Goal: Communication & Community: Answer question/provide support

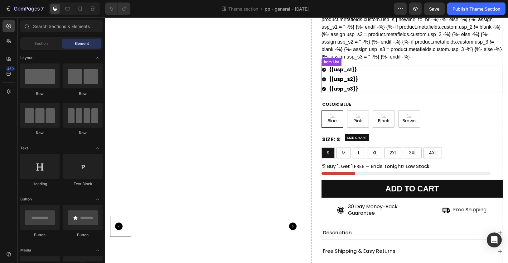
scroll to position [105, 0]
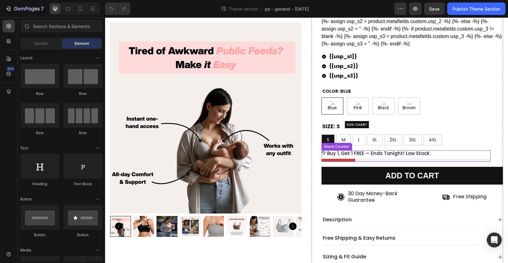
click at [363, 154] on p "Buy 1, Get 1 FREE — Ends Tonight! Low Stock" at bounding box center [378, 154] width 102 height 6
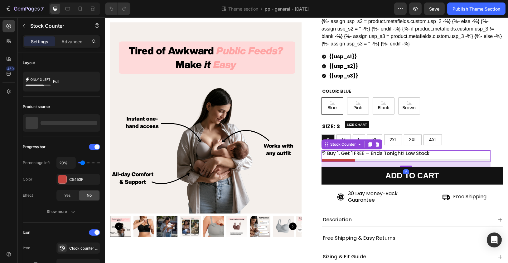
click at [356, 153] on p "Buy 1, Get 1 FREE — Ends Tonight! Low Stock" at bounding box center [378, 154] width 102 height 6
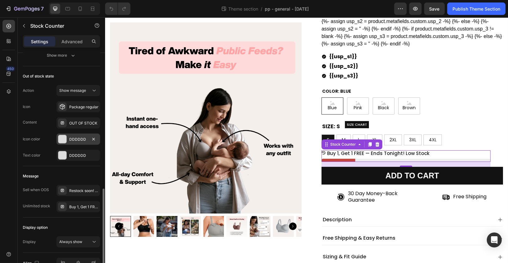
scroll to position [411, 0]
click at [78, 202] on div "Buy 1, Get 1 FREE — Ends Tonight! Low Stock" at bounding box center [78, 207] width 44 height 11
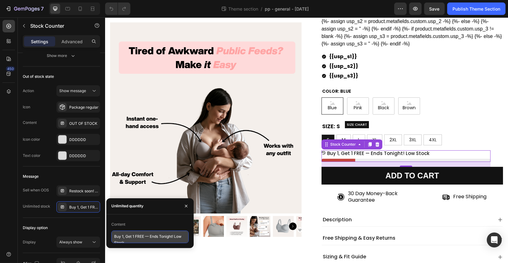
click at [137, 239] on textarea "Buy 1, Get 1 FREE — Ends Tonight! Low Stock" at bounding box center [149, 237] width 77 height 12
paste textarea "Limited Stock — Don’t Miss [DATE] Deal!"
type textarea "Limited Stock — Don’t Miss [DATE] Deal!"
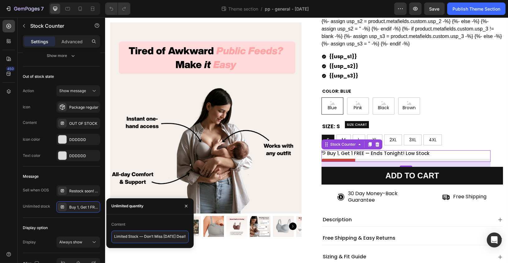
scroll to position [2, 0]
click at [436, 8] on span "Save" at bounding box center [434, 8] width 10 height 5
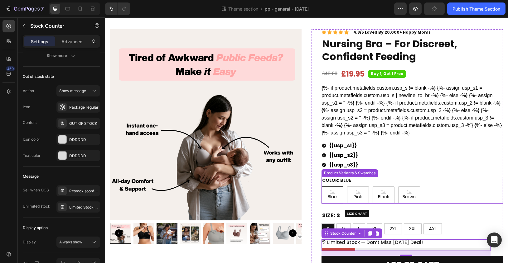
scroll to position [0, 0]
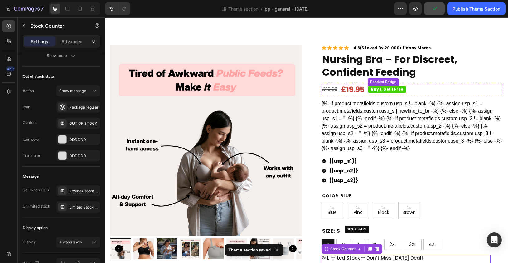
click at [388, 91] on pre "Buy 1, Get 1 Free" at bounding box center [386, 89] width 39 height 7
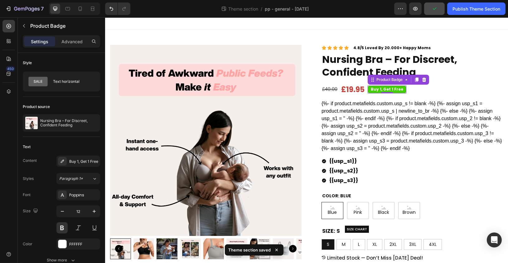
click at [388, 91] on pre "Buy 1, Get 1 Free" at bounding box center [386, 89] width 39 height 7
click at [381, 89] on pre "Buy 1, Get 1 Free" at bounding box center [386, 89] width 39 height 7
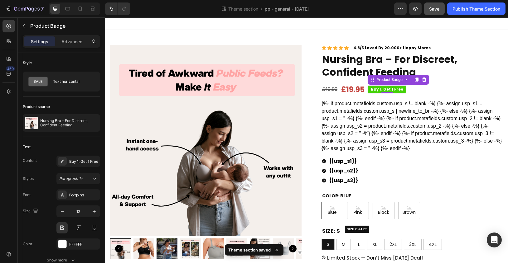
click at [381, 89] on pre "Buy 1, Get 1 Free" at bounding box center [386, 89] width 39 height 7
click at [374, 89] on pre "Buy 1, Get 1 Free" at bounding box center [386, 89] width 39 height 7
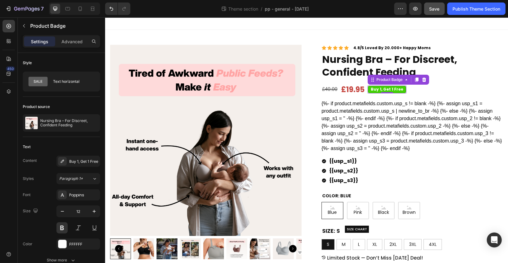
click at [375, 88] on pre "Buy 1, Get 1 Free" at bounding box center [386, 89] width 39 height 7
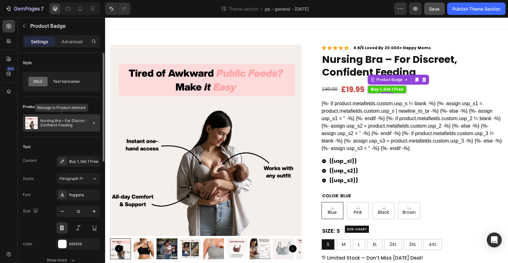
click at [73, 124] on p "Nursing Bra – For Discreet, Confident Feeding" at bounding box center [68, 123] width 57 height 9
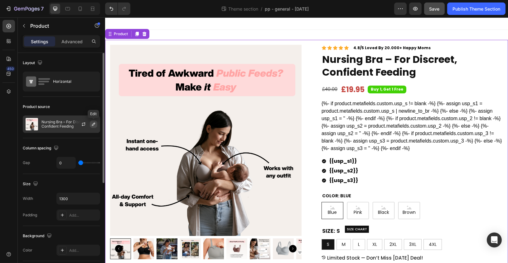
click at [93, 124] on icon "button" at bounding box center [93, 124] width 3 height 3
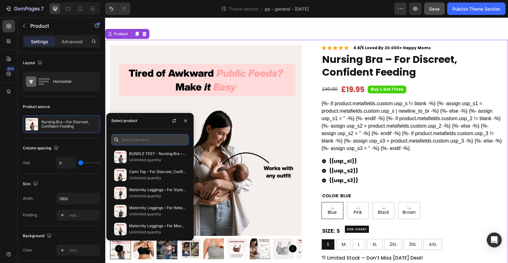
click at [125, 138] on input "text" at bounding box center [149, 139] width 77 height 11
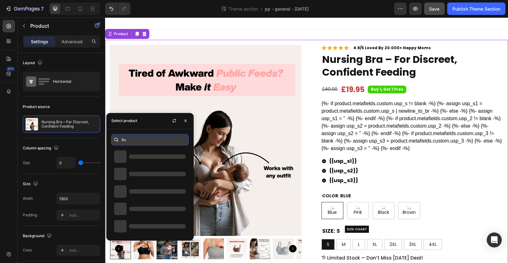
type input "b"
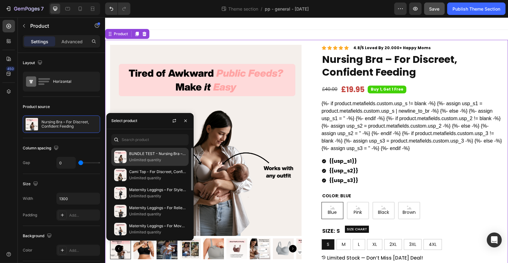
click at [143, 155] on p "BUNDLE TEST - Nursing Bra – For Discreet, Confident Feeding" at bounding box center [157, 154] width 57 height 6
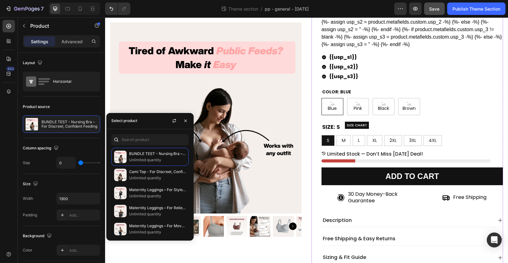
scroll to position [101, 0]
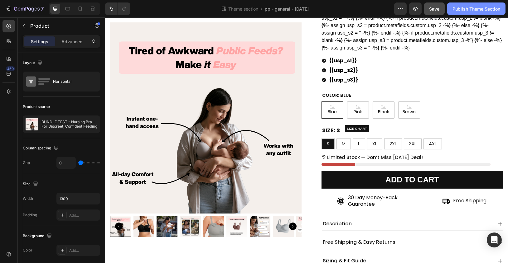
click at [464, 7] on div "Publish Theme Section" at bounding box center [476, 9] width 48 height 7
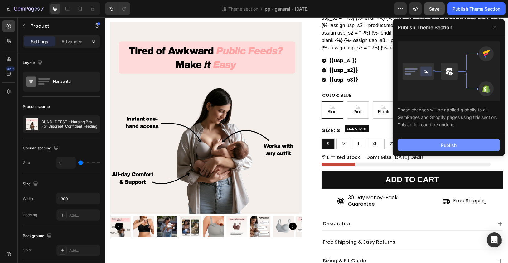
click at [441, 147] on div "Publish" at bounding box center [449, 145] width 16 height 7
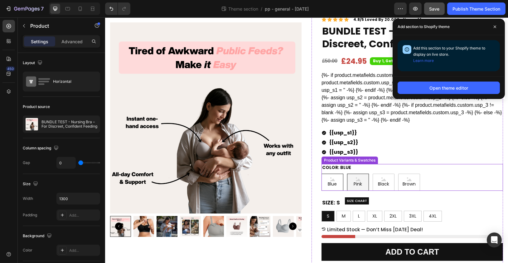
scroll to position [0, 0]
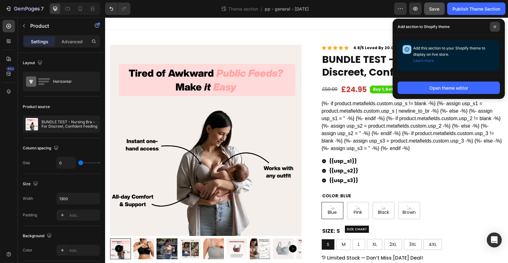
click at [496, 26] on icon at bounding box center [494, 26] width 3 height 3
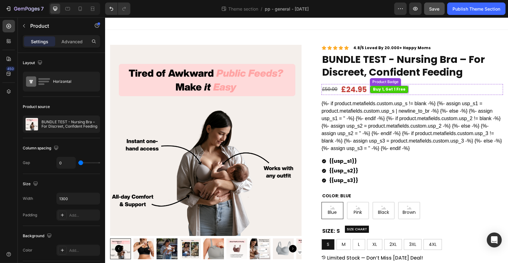
click at [389, 89] on pre "Buy 1, Get 1 Free" at bounding box center [388, 89] width 39 height 7
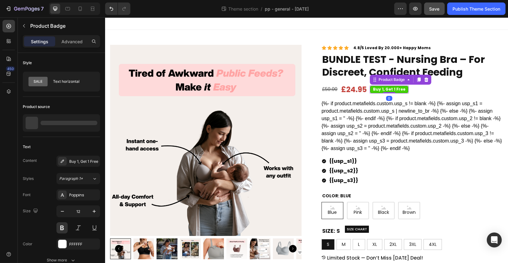
click at [389, 89] on pre "Buy 1, Get 1 Free" at bounding box center [388, 89] width 39 height 7
click at [384, 89] on pre "Buy 1, Get 1 Free" at bounding box center [388, 89] width 39 height 7
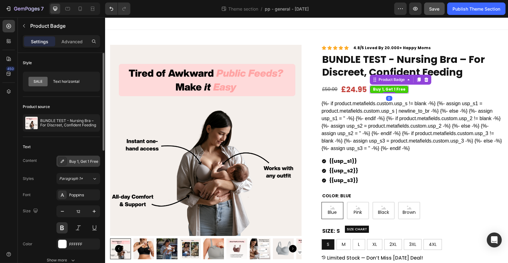
click at [80, 158] on div "Buy 1, Get 1 Free" at bounding box center [78, 161] width 44 height 11
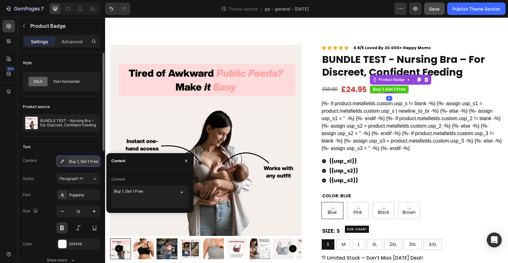
click at [80, 159] on div "Buy 1, Get 1 Free" at bounding box center [83, 162] width 29 height 6
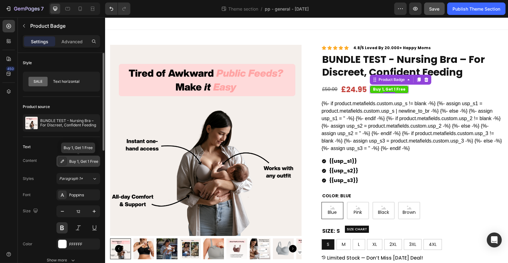
click at [80, 159] on div "Buy 1, Get 1 Free" at bounding box center [83, 162] width 29 height 6
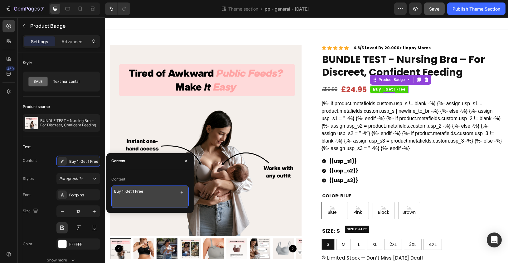
click at [117, 189] on textarea "Buy 1, Get 1 Free" at bounding box center [149, 197] width 77 height 22
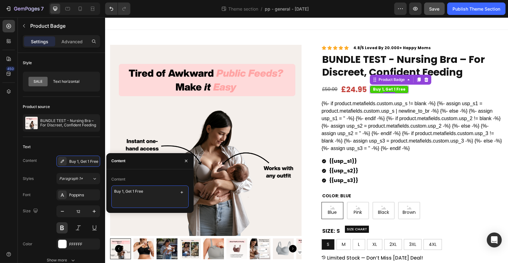
click at [117, 189] on textarea "Buy 1, Get 1 Free" at bounding box center [149, 197] width 77 height 22
type textarea "U"
click at [435, 13] on button "Save" at bounding box center [434, 8] width 21 height 12
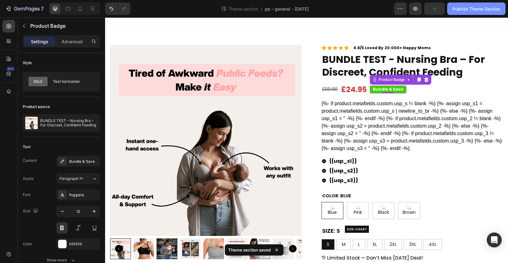
click at [459, 6] on div "Publish Theme Section" at bounding box center [476, 9] width 48 height 7
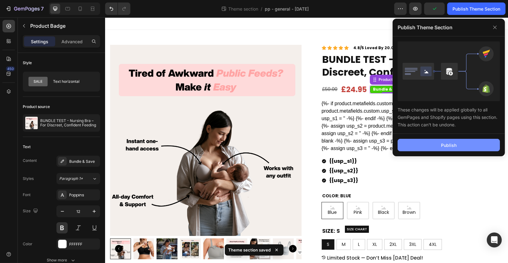
click at [448, 144] on div "Publish" at bounding box center [449, 145] width 16 height 7
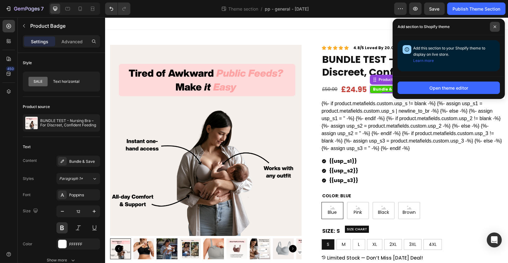
click at [496, 26] on span at bounding box center [495, 27] width 10 height 10
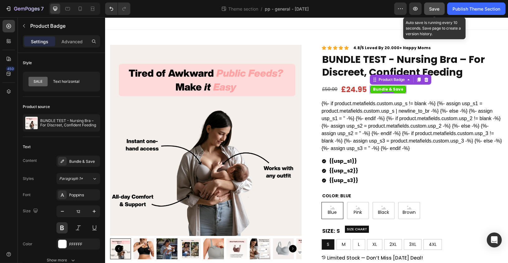
click at [442, 8] on button "Save" at bounding box center [434, 8] width 21 height 12
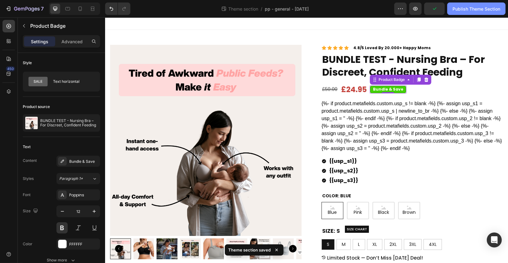
click at [469, 8] on div "Publish Theme Section" at bounding box center [476, 9] width 48 height 7
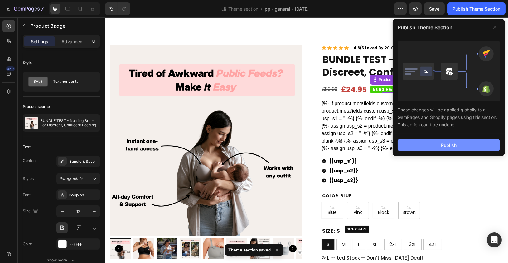
click at [448, 143] on div "Publish" at bounding box center [449, 145] width 16 height 7
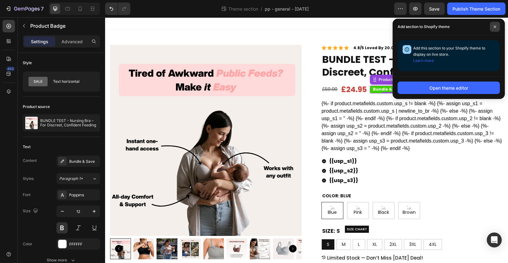
click at [493, 26] on icon at bounding box center [494, 26] width 3 height 3
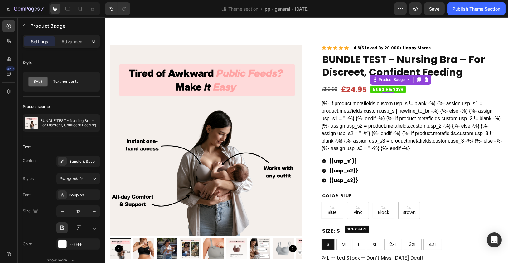
click at [388, 90] on pre "Bundle & Save" at bounding box center [387, 89] width 36 height 7
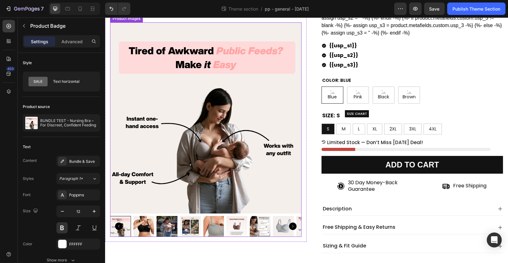
scroll to position [96, 0]
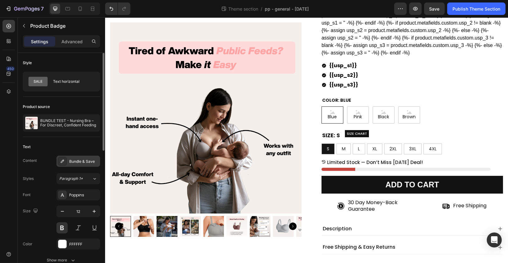
click at [61, 161] on icon at bounding box center [62, 161] width 3 height 3
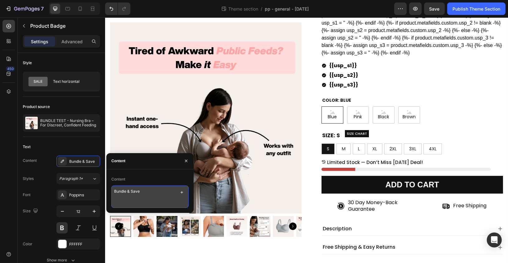
click at [138, 195] on textarea "Bundle & Save" at bounding box center [149, 197] width 77 height 22
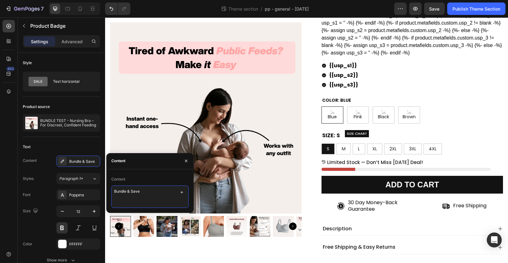
click at [138, 195] on textarea "Bundle & Save" at bounding box center [149, 197] width 77 height 22
click at [127, 193] on textarea "Buy 1, get 1 Free" at bounding box center [149, 197] width 77 height 22
type textarea "Buy 1, Get 1 Free"
click at [438, 6] on div "Save" at bounding box center [434, 9] width 10 height 7
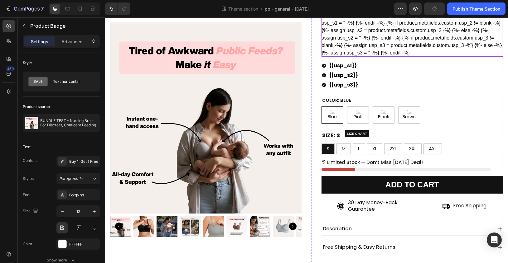
scroll to position [0, 0]
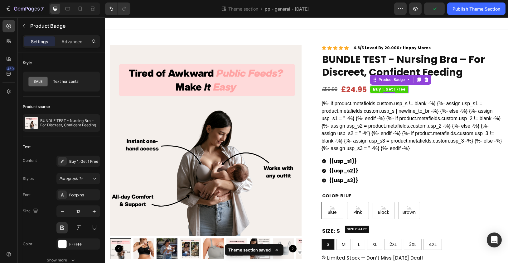
click at [459, 15] on div "7 Theme section / pp - general - 26-08-2025 Preview Publish Theme Section" at bounding box center [254, 9] width 508 height 18
click at [459, 13] on button "Publish Theme Section" at bounding box center [476, 8] width 58 height 12
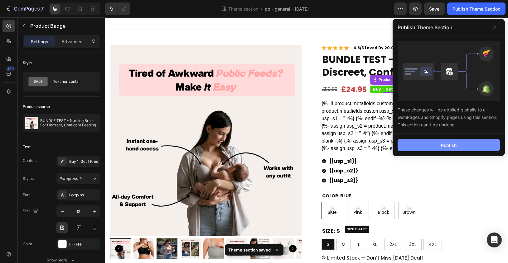
click at [439, 149] on button "Publish" at bounding box center [448, 145] width 102 height 12
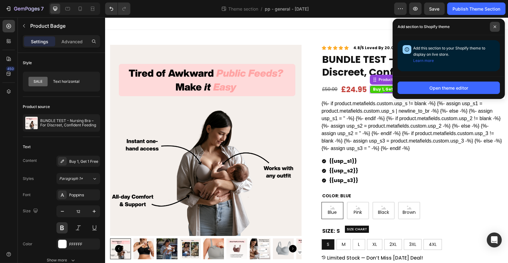
click at [493, 27] on icon at bounding box center [494, 26] width 3 height 3
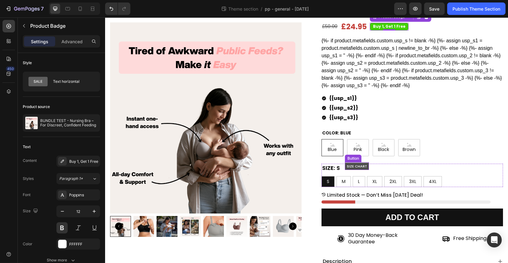
scroll to position [136, 0]
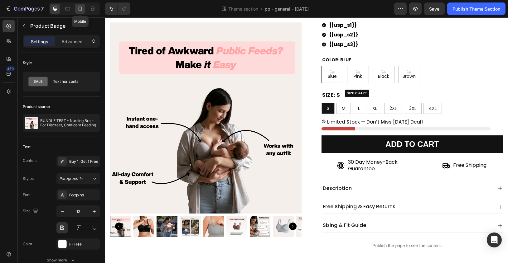
click at [77, 8] on div at bounding box center [80, 9] width 10 height 10
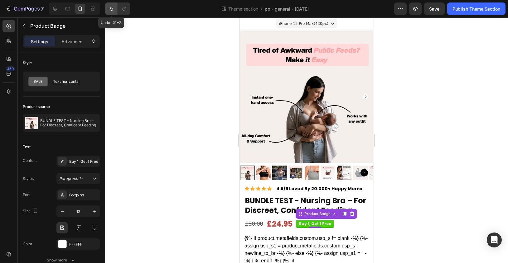
click at [114, 10] on icon "Undo/Redo" at bounding box center [111, 9] width 6 height 6
click at [156, 111] on div at bounding box center [306, 140] width 403 height 246
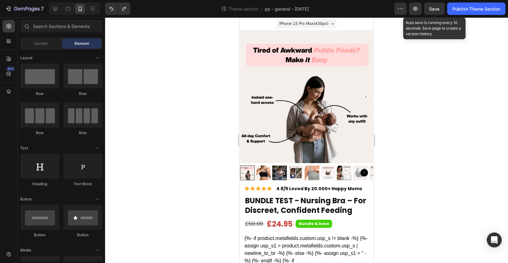
click at [433, 11] on span "Save" at bounding box center [434, 8] width 10 height 5
click at [440, 11] on button "Save" at bounding box center [434, 8] width 21 height 12
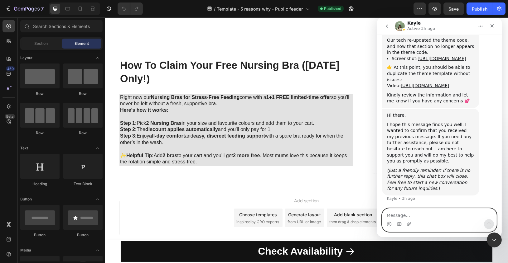
scroll to position [1812, 0]
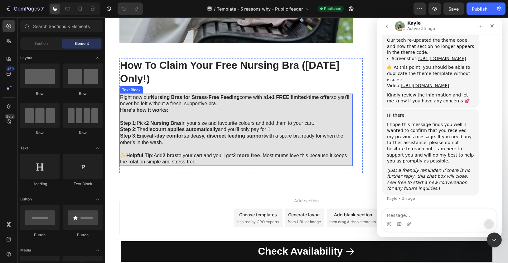
click at [233, 133] on strong "easy, discreet feeding support" at bounding box center [229, 135] width 72 height 5
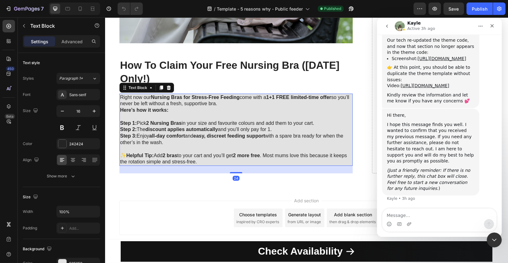
click at [233, 133] on strong "easy, discreet feeding support" at bounding box center [229, 135] width 72 height 5
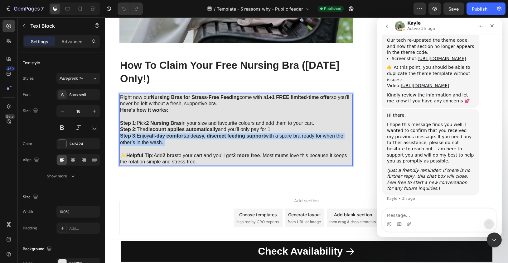
click at [233, 133] on strong "easy, discreet feeding support" at bounding box center [229, 135] width 72 height 5
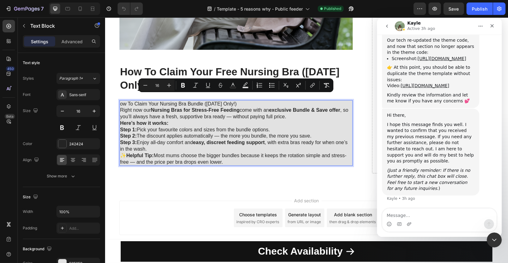
scroll to position [1805, 0]
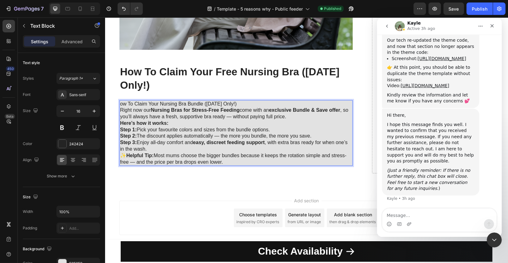
click at [121, 104] on p "ow To Claim Your Nursing Bra Bundle (Today Only!)" at bounding box center [236, 104] width 232 height 7
click at [125, 104] on p "ow To Claim Your Nursing Bra Bundle (Today Only!)" at bounding box center [236, 104] width 232 height 7
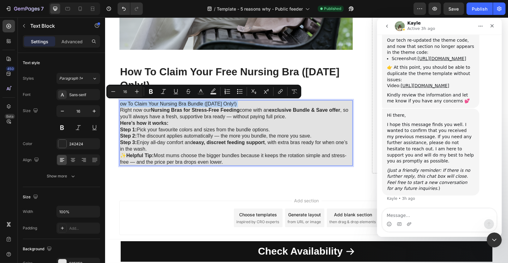
click at [205, 102] on p "ow To Claim Your Nursing Bra Bundle (Today Only!)" at bounding box center [236, 104] width 232 height 7
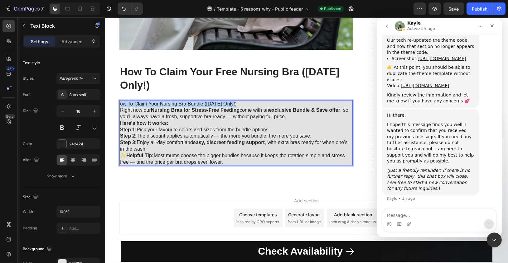
drag, startPoint x: 235, startPoint y: 101, endPoint x: 120, endPoint y: 103, distance: 114.7
click at [120, 103] on p "ow To Claim Your Nursing Bra Bundle (Today Only!)" at bounding box center [236, 104] width 232 height 7
copy p "ow To Claim Your Nursing Bra Bundle (Today Only!)"
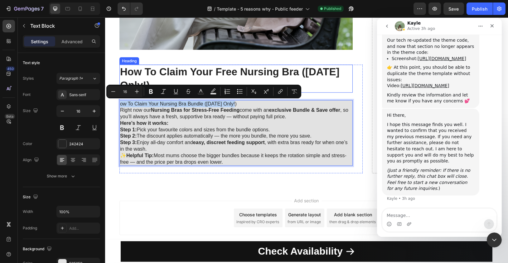
click at [133, 81] on h2 "How To Claim Your Free Nursing Bra (Today Only!)" at bounding box center [235, 79] width 233 height 28
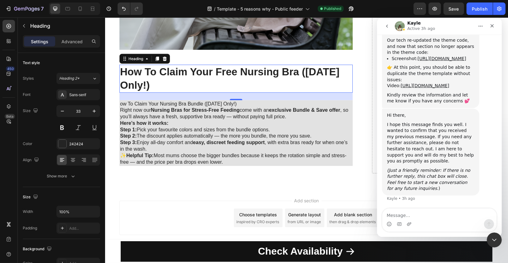
click at [133, 81] on h2 "How To Claim Your Free Nursing Bra (Today Only!)" at bounding box center [235, 79] width 233 height 28
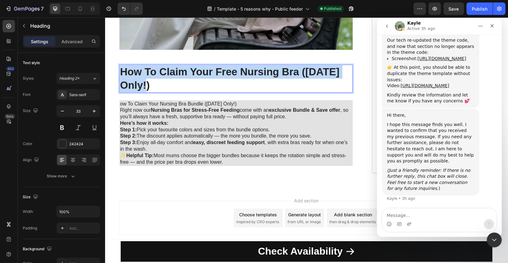
click at [133, 81] on p "How To Claim Your Free Nursing Bra (Today Only!)" at bounding box center [236, 78] width 232 height 27
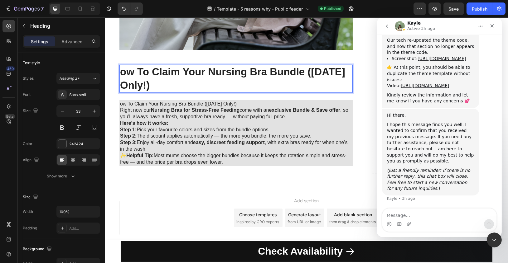
click at [124, 75] on p "ow To Claim Your Nursing Bra Bundle (Today Only!)" at bounding box center [236, 78] width 232 height 27
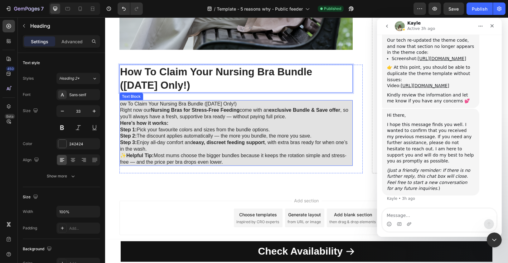
click at [187, 121] on p "Here’s how it works: Step 1: Pick your favourite colors and sizes from the bund…" at bounding box center [236, 136] width 232 height 32
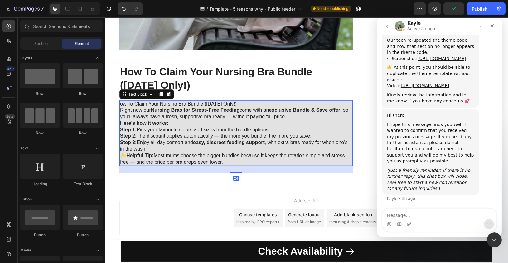
click at [193, 194] on div "Add section Choose templates inspired by CRO experts Generate layout from URL o…" at bounding box center [306, 220] width 403 height 62
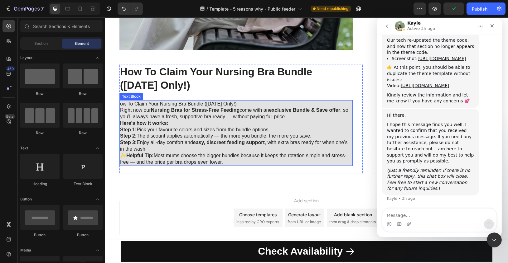
click at [211, 140] on strong "easy, discreet feeding support" at bounding box center [229, 142] width 72 height 5
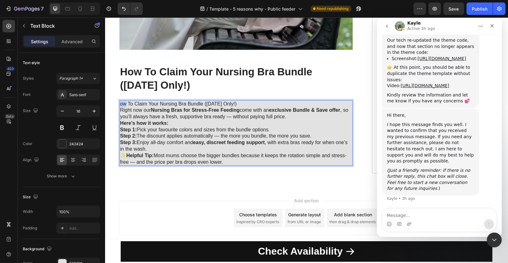
click at [121, 104] on p "ow To Claim Your Nursing Bra Bundle (Today Only!)" at bounding box center [236, 104] width 232 height 7
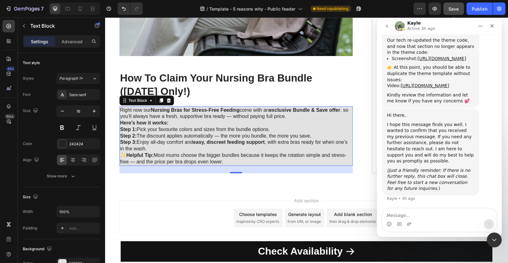
click at [449, 7] on span "Save" at bounding box center [453, 8] width 10 height 5
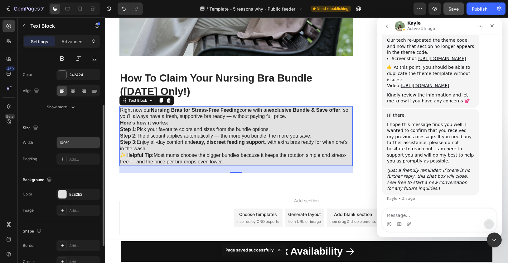
scroll to position [76, 0]
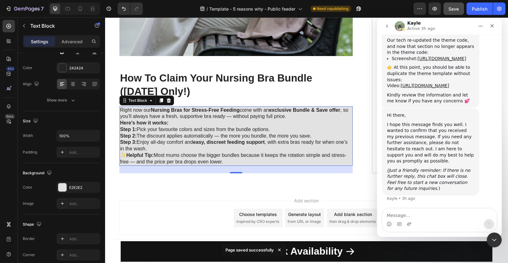
click at [260, 125] on p "Here’s how it works: Step 1: Pick your favourite colors and sizes from the bund…" at bounding box center [236, 136] width 232 height 32
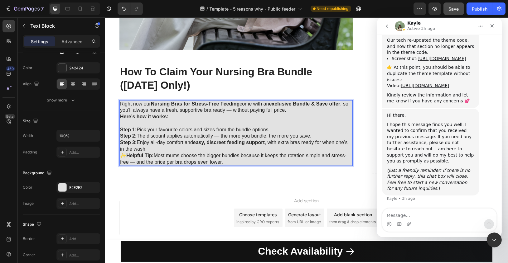
click at [285, 152] on p "Here’s how it works: ⁠⁠⁠⁠⁠⁠⁠ Step 1: Pick your favourite colors and sizes from …" at bounding box center [236, 133] width 232 height 39
click at [233, 153] on p "Here’s how it works: Step 1: Pick your favourite colors and sizes from the bund…" at bounding box center [236, 133] width 232 height 39
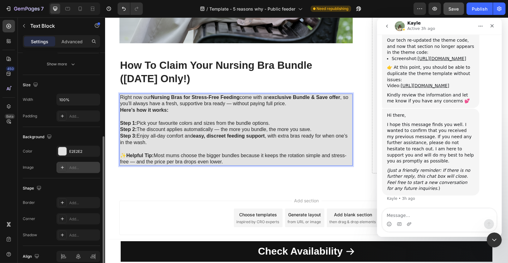
scroll to position [141, 0]
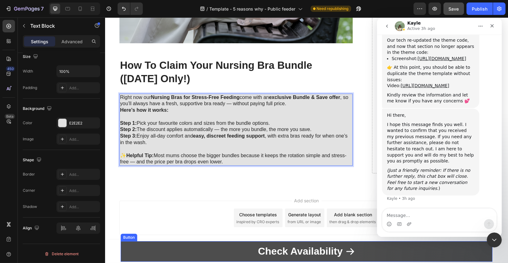
click at [205, 252] on link "Check Availability" at bounding box center [306, 252] width 372 height 21
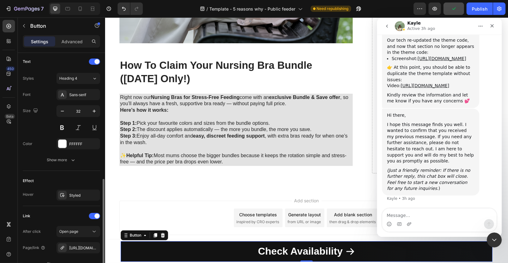
scroll to position [316, 0]
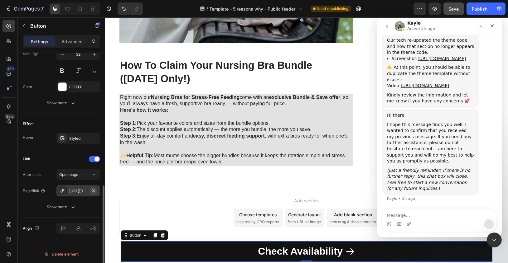
click at [94, 189] on icon "button" at bounding box center [93, 190] width 2 height 2
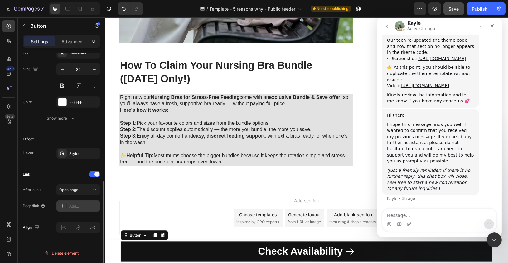
scroll to position [300, 0]
click at [77, 208] on div "Add..." at bounding box center [83, 208] width 29 height 6
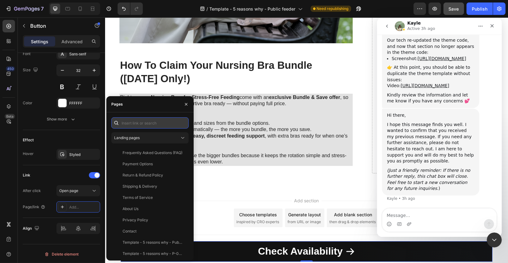
click at [151, 122] on input "text" at bounding box center [149, 122] width 77 height 11
paste input "https://modulata.com/products/nursing-bra-for-discreet-confident-feeding-bundle"
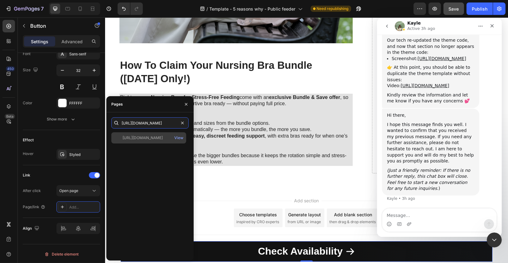
type input "https://modulata.com/products/nursing-bra-for-discreet-confident-feeding-bundle"
click at [161, 139] on div "https://modulata.com/products/nursing-bra-for-discreet-confident-feeding-bundle" at bounding box center [142, 138] width 40 height 6
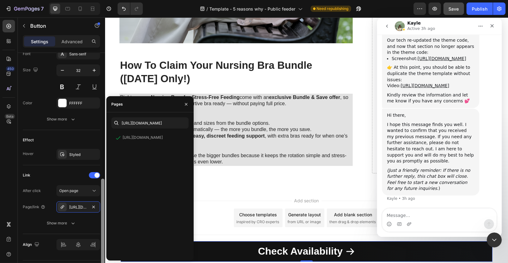
click at [101, 218] on div at bounding box center [102, 167] width 5 height 228
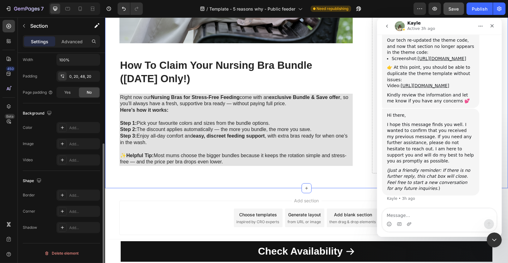
scroll to position [0, 0]
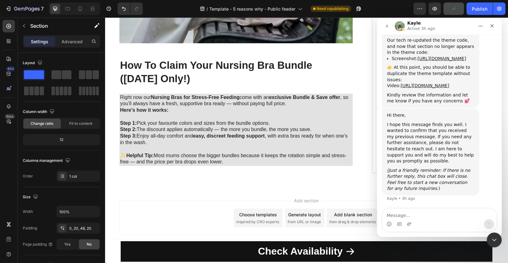
click at [205, 194] on div "Add section Choose templates inspired by CRO experts Generate layout from URL o…" at bounding box center [306, 220] width 403 height 62
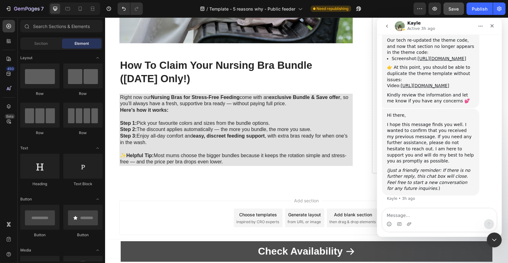
click at [191, 249] on link "Check Availability" at bounding box center [306, 252] width 372 height 21
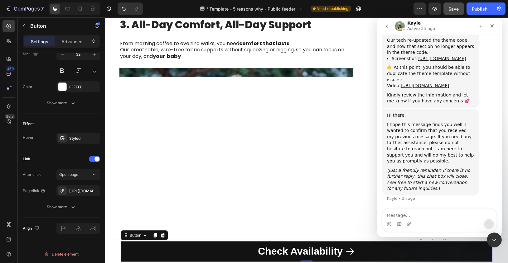
scroll to position [904, 0]
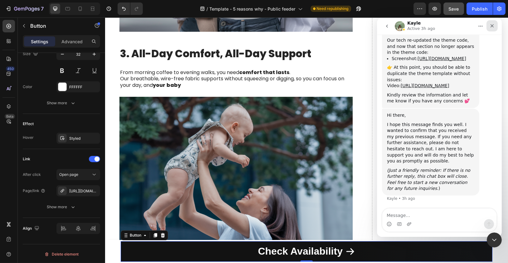
click at [496, 26] on div "Close" at bounding box center [491, 25] width 11 height 11
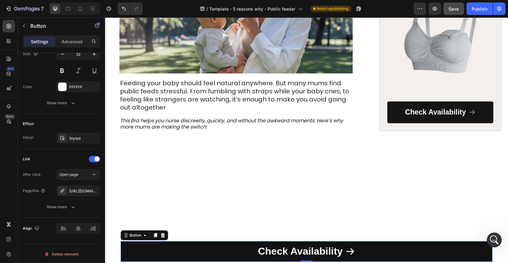
scroll to position [0, 0]
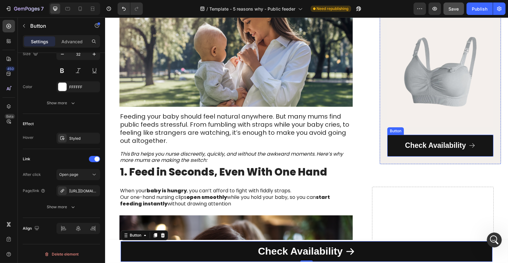
click at [480, 142] on link "Check Availability" at bounding box center [440, 146] width 106 height 22
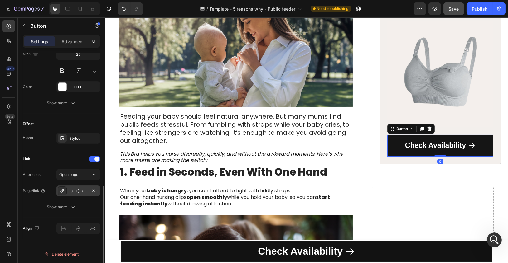
click at [81, 190] on div "https://modulata.com/nursing-bra-discreet" at bounding box center [78, 192] width 18 height 6
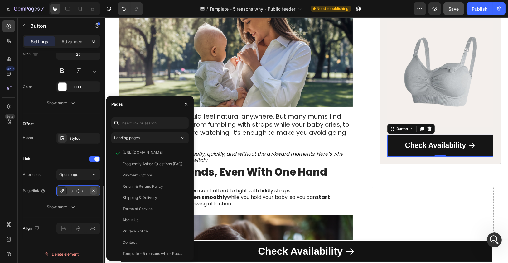
click at [94, 189] on icon "button" at bounding box center [93, 191] width 5 height 5
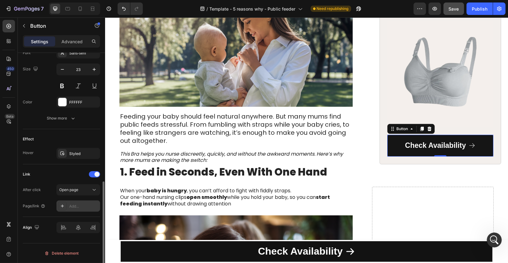
scroll to position [300, 0]
click at [74, 211] on div "Add..." at bounding box center [78, 207] width 44 height 11
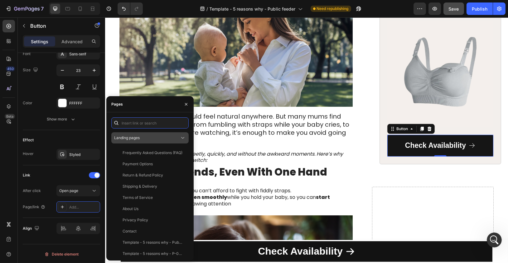
paste input "https://modulata.com/products/nursing-bra-for-discreet-confident-feeding-bundle"
type input "https://modulata.com/products/nursing-bra-for-discreet-confident-feeding-bundle"
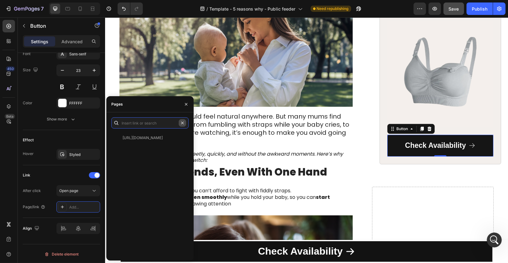
scroll to position [0, 0]
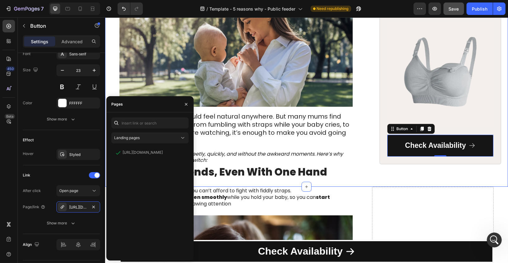
click at [367, 180] on div "5 Reasons Why Mums Are Switching to This Nursing Bra for Stress-Free Public Fee…" at bounding box center [306, 39] width 403 height 296
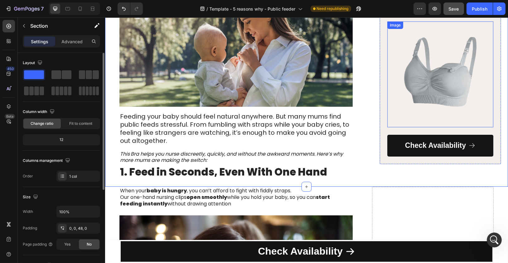
scroll to position [70, 0]
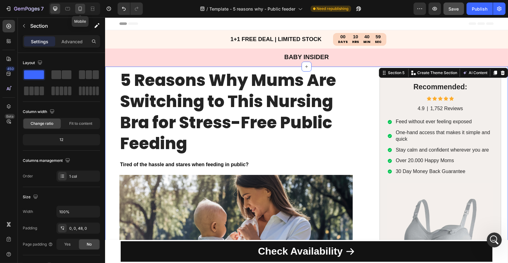
click at [78, 10] on icon at bounding box center [80, 9] width 6 height 6
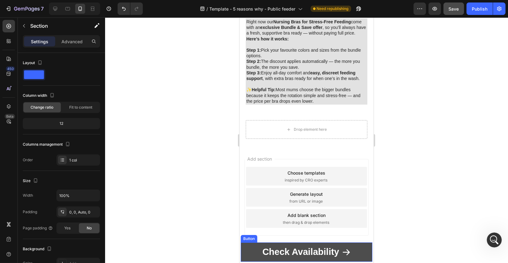
click at [362, 251] on link "Check Availability" at bounding box center [306, 252] width 132 height 19
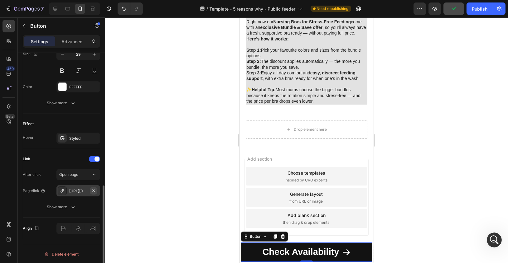
click at [95, 189] on icon "button" at bounding box center [93, 191] width 5 height 5
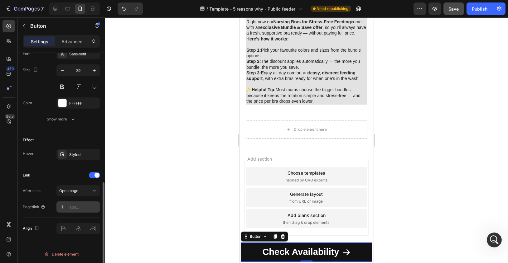
click at [73, 207] on div "Add..." at bounding box center [83, 208] width 29 height 6
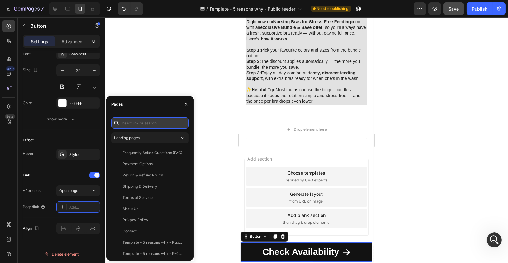
click at [164, 123] on input "text" at bounding box center [149, 122] width 77 height 11
paste input "https://modulata.com/products/nursing-bra-for-discreet-confident-feeding-bundle"
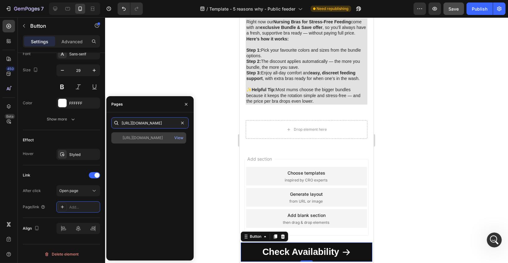
type input "https://modulata.com/products/nursing-bra-for-discreet-confident-feeding-bundle"
click at [162, 135] on div "https://modulata.com/products/nursing-bra-for-discreet-confident-feeding-bundle" at bounding box center [142, 138] width 40 height 6
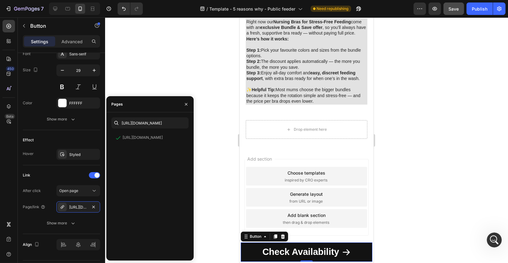
click at [206, 136] on div at bounding box center [306, 140] width 403 height 246
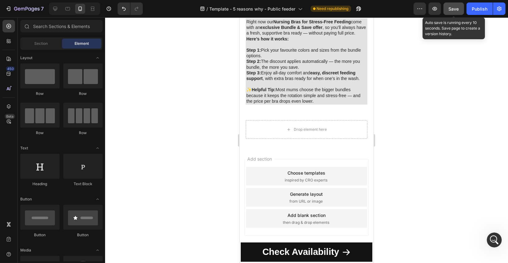
click at [456, 11] on span "Save" at bounding box center [453, 8] width 10 height 5
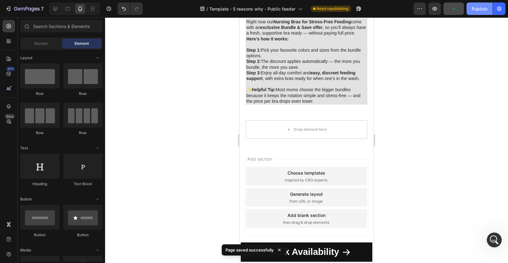
click at [469, 8] on button "Publish" at bounding box center [479, 8] width 26 height 12
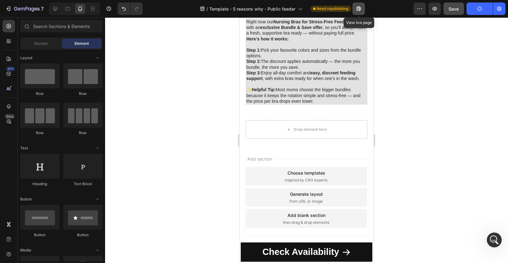
click at [356, 8] on icon "button" at bounding box center [358, 9] width 6 height 6
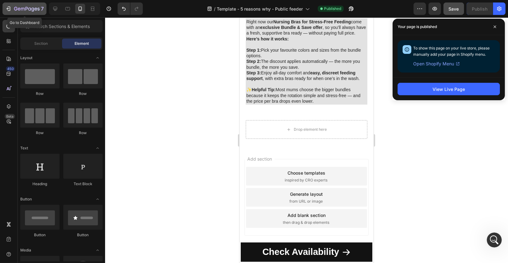
click at [9, 6] on icon "button" at bounding box center [8, 9] width 6 height 6
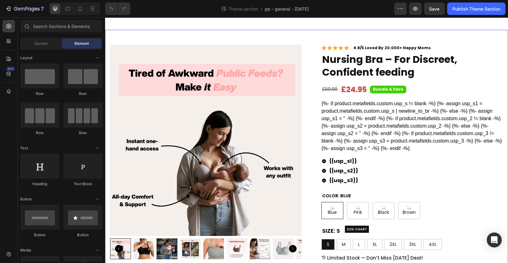
click at [330, 38] on div "Product Images Row Icon Icon Icon Icon Icon Icon List 4.8/5 Loved By 20.000+ Ha…" at bounding box center [306, 215] width 403 height 371
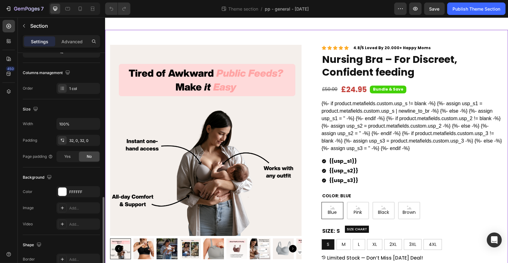
scroll to position [151, 0]
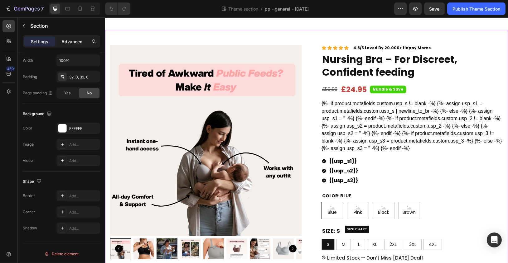
click at [75, 41] on p "Advanced" at bounding box center [71, 41] width 21 height 7
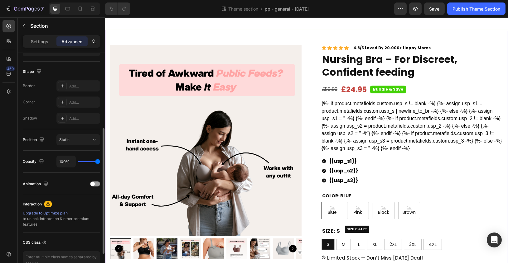
scroll to position [0, 0]
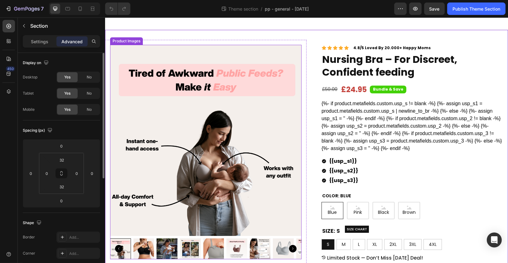
click at [197, 110] on img at bounding box center [205, 140] width 191 height 191
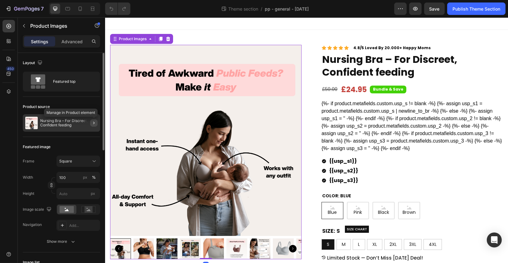
click at [94, 122] on icon "button" at bounding box center [93, 123] width 5 height 5
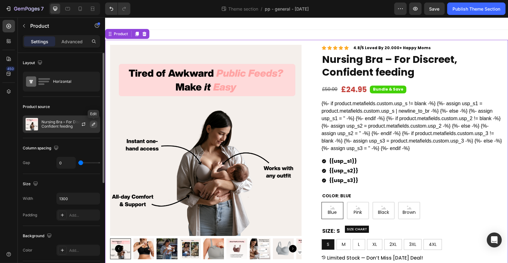
click at [92, 123] on icon "button" at bounding box center [93, 124] width 5 height 5
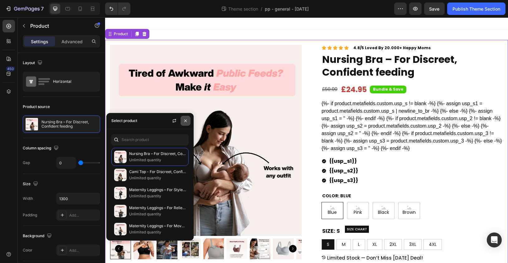
click at [185, 123] on button "button" at bounding box center [185, 121] width 10 height 10
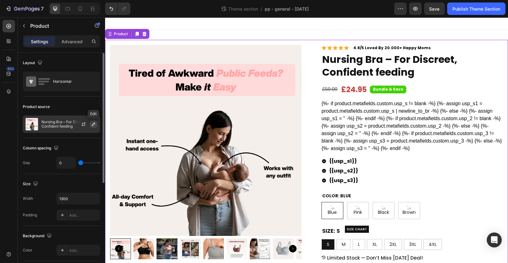
click at [94, 123] on icon "button" at bounding box center [93, 124] width 3 height 3
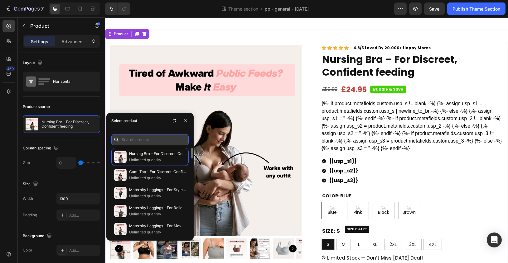
click at [150, 141] on input "text" at bounding box center [149, 139] width 77 height 11
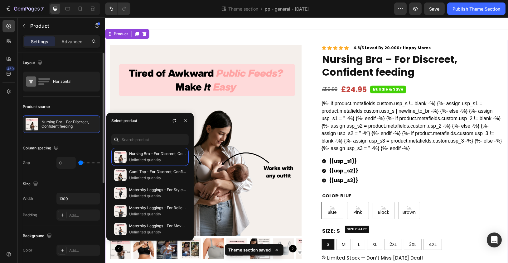
click at [72, 110] on div "Product source" at bounding box center [61, 107] width 77 height 10
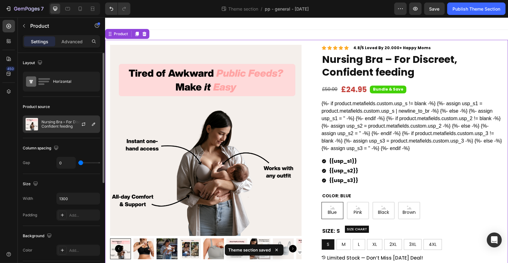
click at [61, 119] on div "Nursing Bra – For Discreet, Confident feeding" at bounding box center [61, 124] width 77 height 17
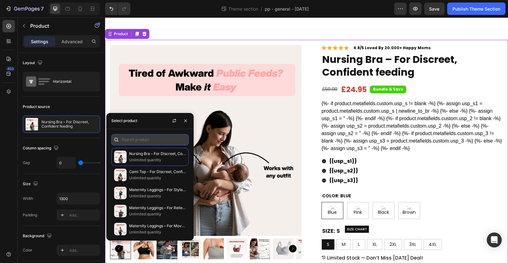
click at [144, 141] on input "text" at bounding box center [149, 139] width 77 height 11
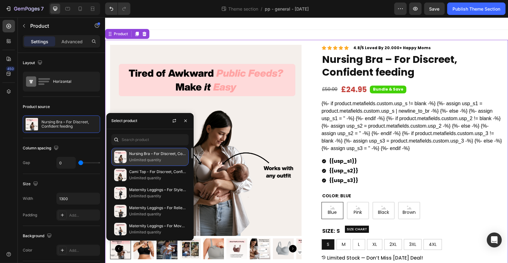
click at [183, 155] on p "Nursing Bra – For Discreet, Confident feeding" at bounding box center [157, 154] width 57 height 6
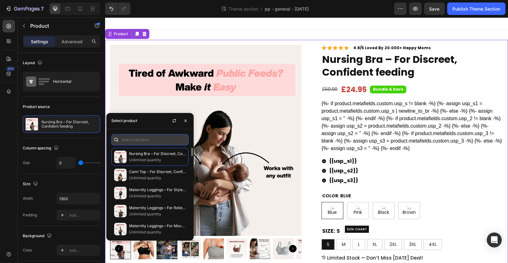
click at [166, 141] on input "text" at bounding box center [149, 139] width 77 height 11
type input "edit"
drag, startPoint x: 182, startPoint y: 121, endPoint x: 77, endPoint y: 104, distance: 106.4
click at [182, 121] on button "button" at bounding box center [185, 121] width 10 height 10
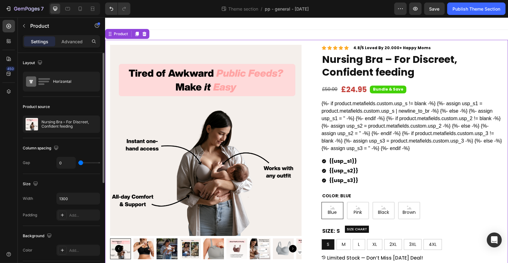
click at [57, 107] on div "Product source" at bounding box center [61, 107] width 77 height 10
click at [32, 127] on img at bounding box center [32, 124] width 12 height 12
click at [82, 123] on icon "button" at bounding box center [83, 124] width 5 height 5
click at [95, 122] on icon "button" at bounding box center [93, 124] width 5 height 5
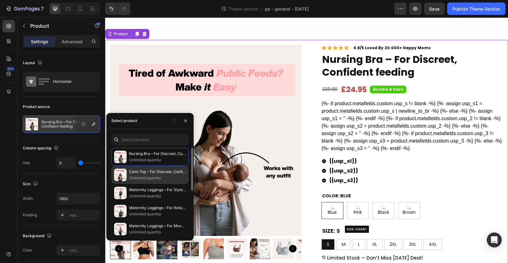
click at [146, 177] on p "Unlimited quantity" at bounding box center [157, 178] width 57 height 6
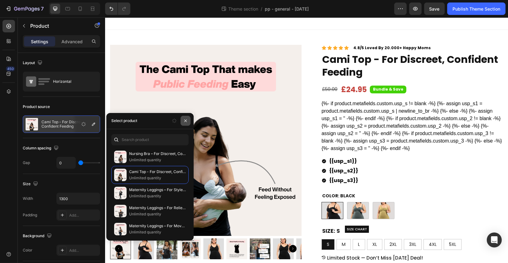
drag, startPoint x: 186, startPoint y: 121, endPoint x: 81, endPoint y: 103, distance: 106.8
click at [186, 121] on icon "button" at bounding box center [185, 120] width 5 height 5
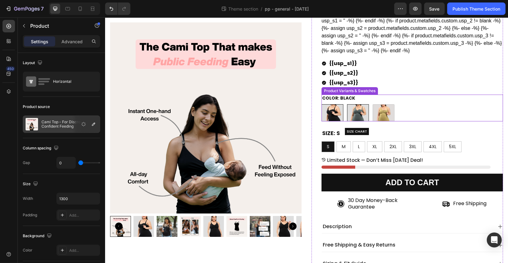
scroll to position [136, 0]
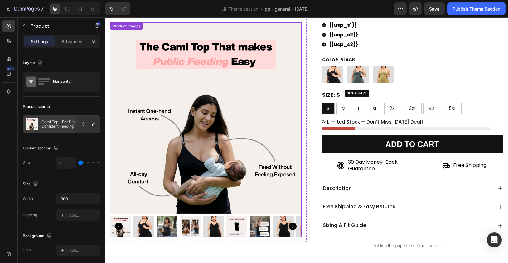
click at [253, 227] on img at bounding box center [259, 226] width 21 height 21
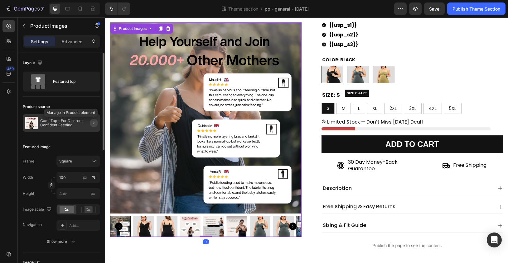
click at [95, 124] on icon "button" at bounding box center [93, 123] width 5 height 5
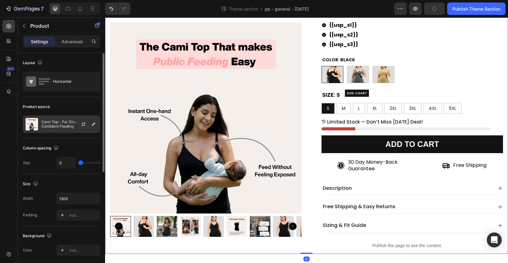
scroll to position [0, 0]
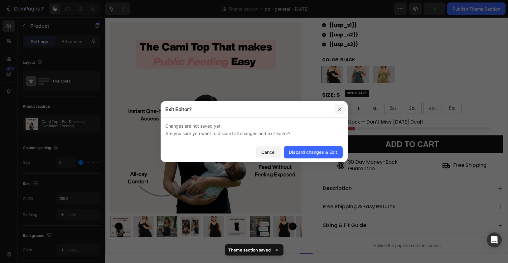
click at [338, 110] on icon "button" at bounding box center [339, 109] width 3 height 3
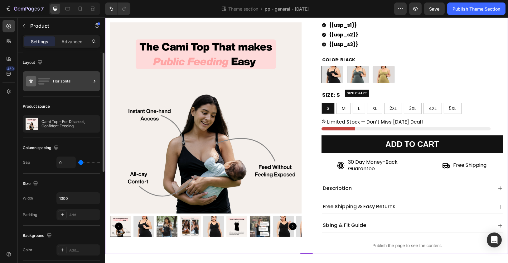
scroll to position [0, 0]
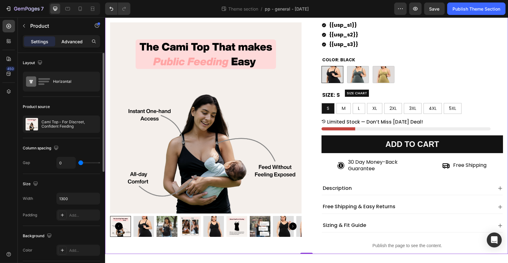
click at [75, 43] on p "Advanced" at bounding box center [71, 41] width 21 height 7
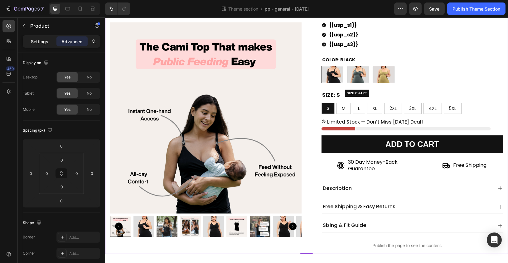
click at [45, 41] on p "Settings" at bounding box center [39, 41] width 17 height 7
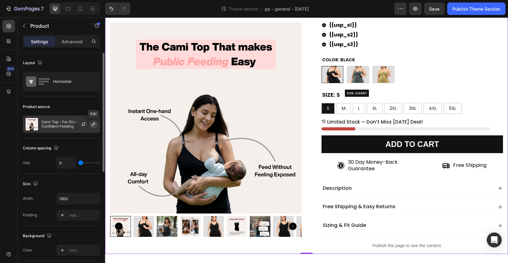
click at [92, 124] on icon "button" at bounding box center [93, 124] width 3 height 3
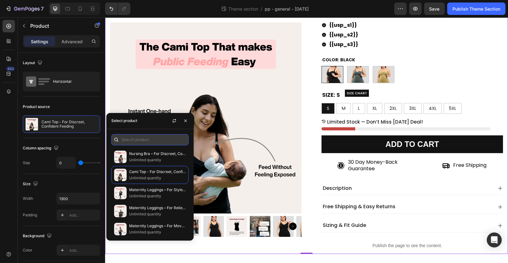
click at [162, 139] on input "text" at bounding box center [149, 139] width 77 height 11
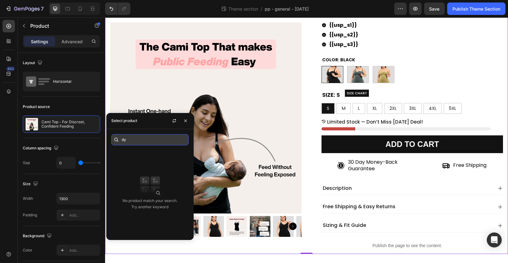
type input "d"
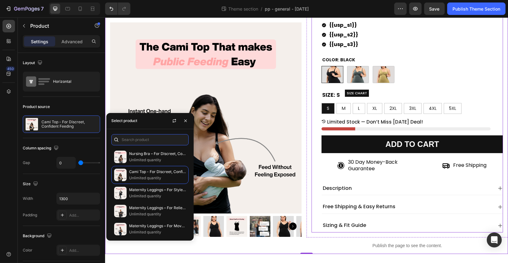
scroll to position [136, 0]
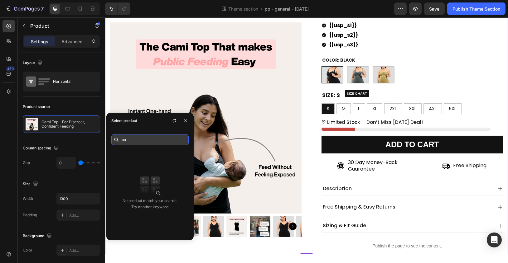
type input "b"
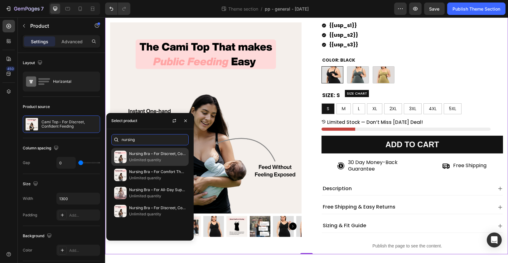
type input "nursing"
click at [172, 158] on p "Unlimited quantity" at bounding box center [157, 160] width 57 height 6
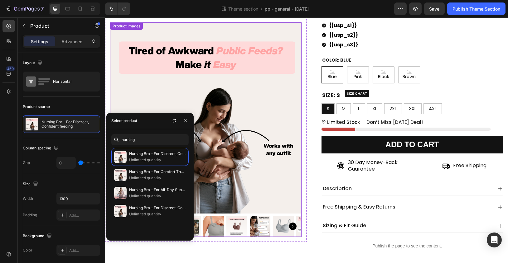
scroll to position [136, 0]
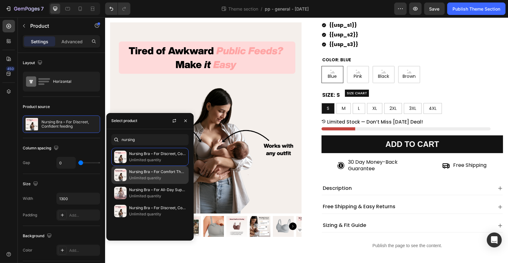
click at [173, 174] on p "Nursing Bra – For Comfort That Keeps You Going" at bounding box center [157, 172] width 57 height 6
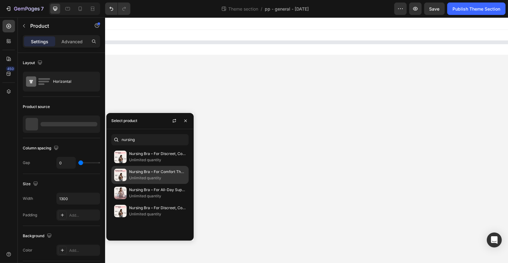
scroll to position [0, 0]
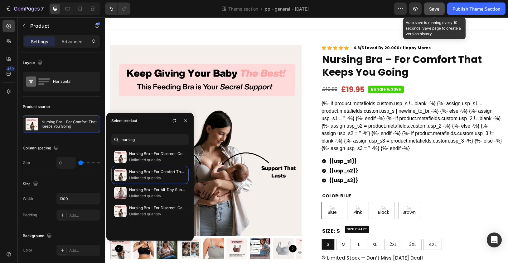
click at [433, 5] on button "Save" at bounding box center [434, 8] width 21 height 12
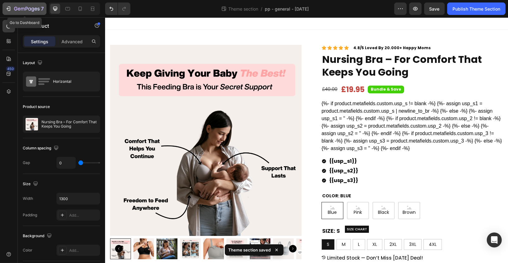
click at [11, 8] on icon "button" at bounding box center [8, 9] width 6 height 6
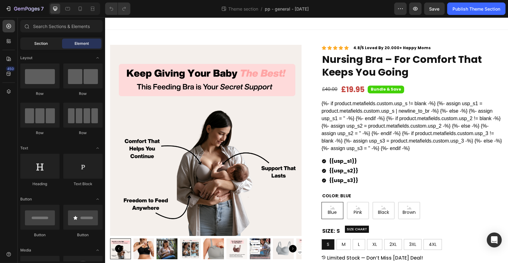
click at [41, 43] on span "Section" at bounding box center [41, 44] width 13 height 6
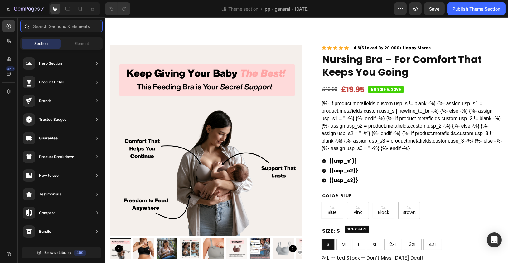
click at [42, 28] on input "text" at bounding box center [61, 26] width 82 height 12
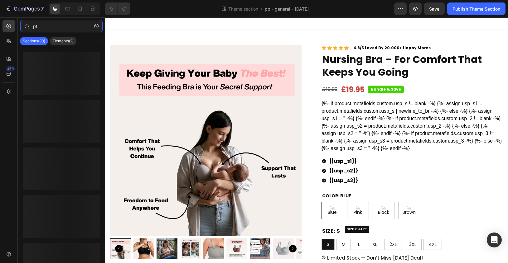
type input "p"
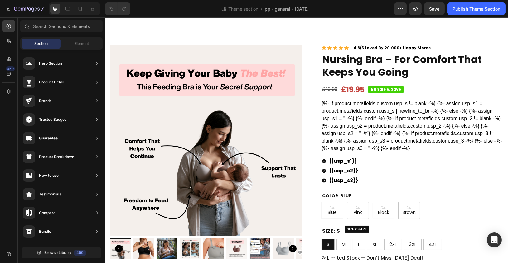
click at [128, 22] on div at bounding box center [306, 23] width 403 height 12
click at [131, 27] on div at bounding box center [306, 23] width 403 height 12
click at [132, 41] on div "Product Images Row" at bounding box center [205, 152] width 201 height 225
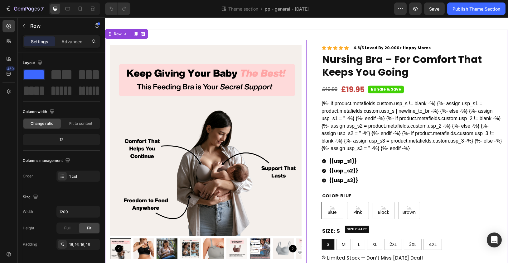
click at [159, 30] on div "Product Images Row 0 Icon Icon Icon Icon Icon Icon List 4.8/5 Loved By 20.000+ …" at bounding box center [306, 215] width 403 height 371
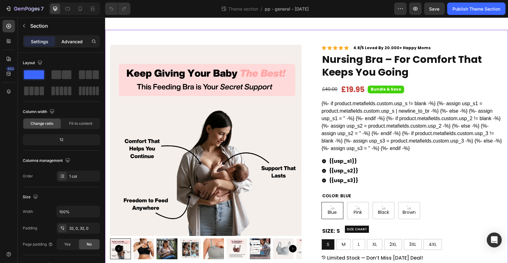
click at [72, 41] on p "Advanced" at bounding box center [71, 41] width 21 height 7
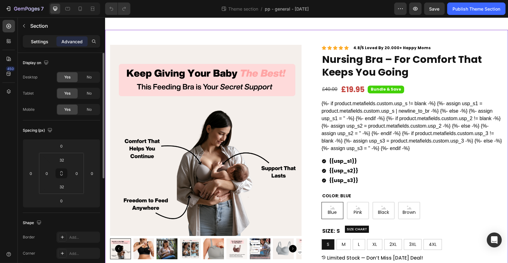
click at [37, 41] on p "Settings" at bounding box center [39, 41] width 17 height 7
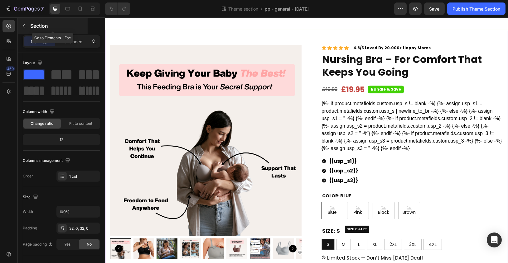
click at [25, 26] on icon "button" at bounding box center [24, 25] width 5 height 5
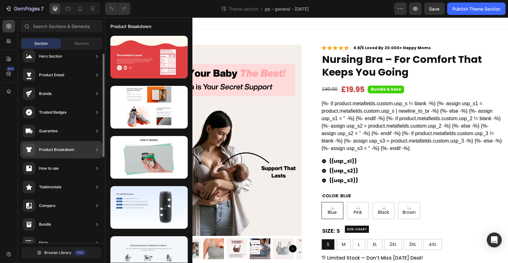
scroll to position [7, 0]
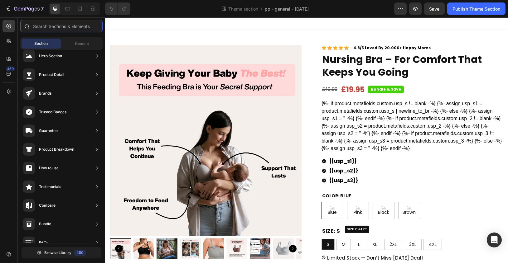
click at [72, 25] on input "text" at bounding box center [61, 26] width 82 height 12
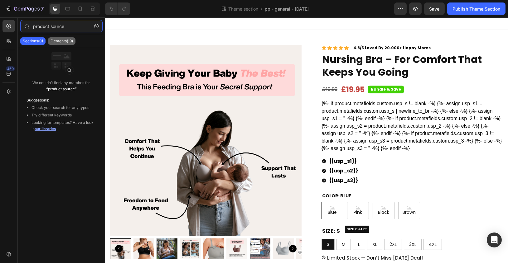
type input "product source"
click at [73, 43] on p "Elements(19)" at bounding box center [61, 41] width 22 height 5
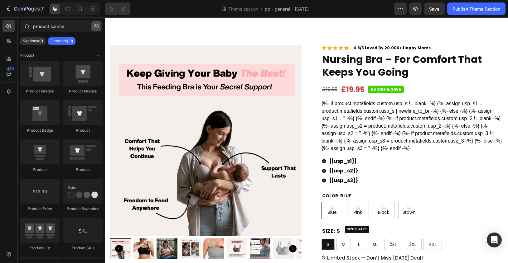
click at [96, 29] on button "button" at bounding box center [96, 26] width 10 height 10
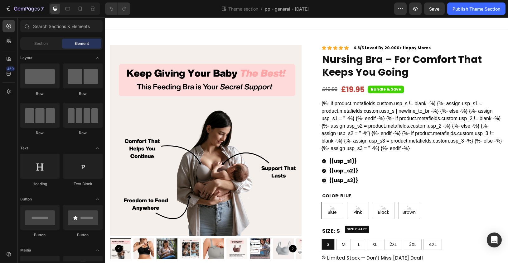
click at [144, 30] on div at bounding box center [306, 23] width 403 height 12
click at [145, 35] on div "Product Images Row Icon Icon Icon Icon Icon Icon List 4.8/5 Loved By 20.000+ Ha…" at bounding box center [306, 215] width 403 height 371
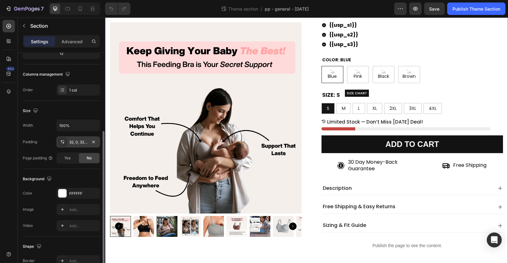
scroll to position [151, 0]
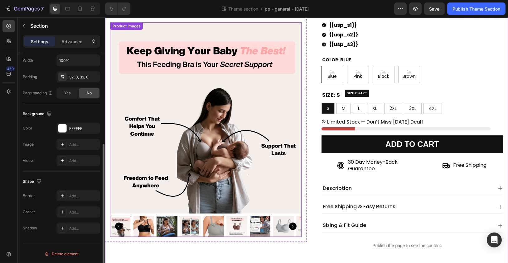
click at [202, 219] on div at bounding box center [205, 226] width 191 height 21
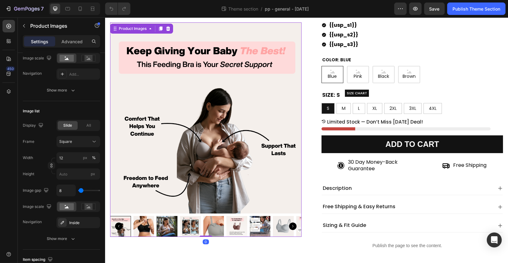
scroll to position [0, 0]
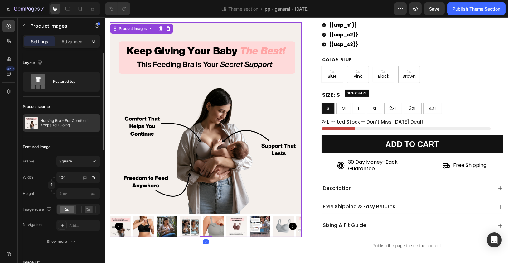
click at [83, 124] on div at bounding box center [91, 122] width 17 height 17
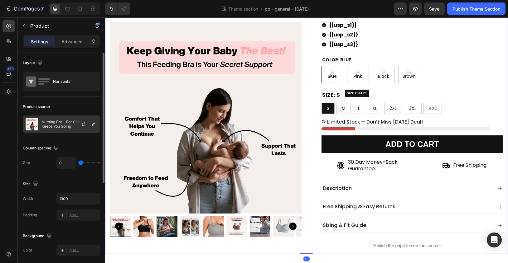
click at [71, 123] on p "Nursing Bra – For Comfort That Keeps You Going" at bounding box center [69, 124] width 56 height 9
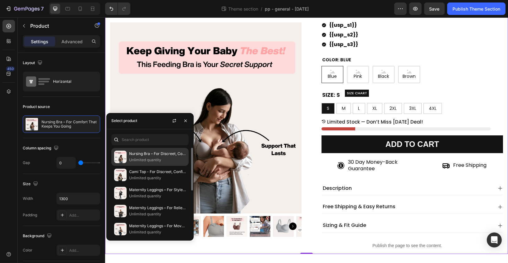
click at [162, 160] on p "Unlimited quantity" at bounding box center [157, 160] width 57 height 6
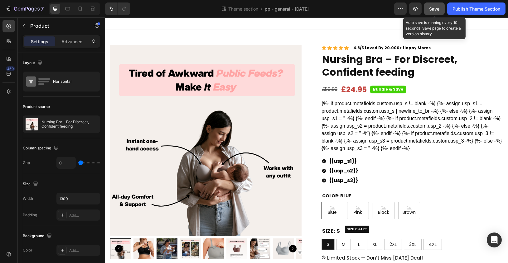
click at [440, 13] on button "Save" at bounding box center [434, 8] width 21 height 12
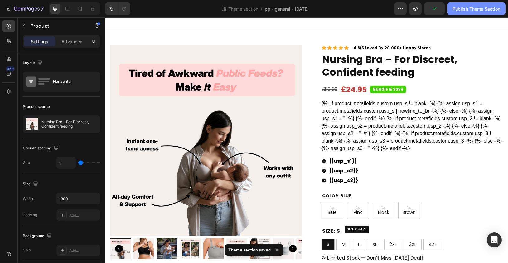
click at [454, 8] on div "Publish Theme Section" at bounding box center [476, 9] width 48 height 7
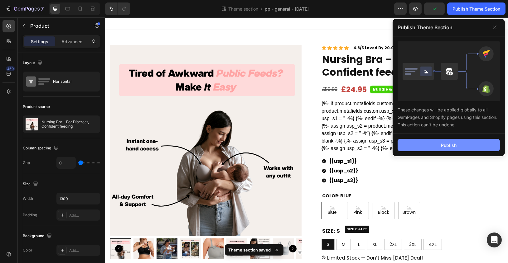
click at [444, 146] on div "Publish" at bounding box center [449, 145] width 16 height 7
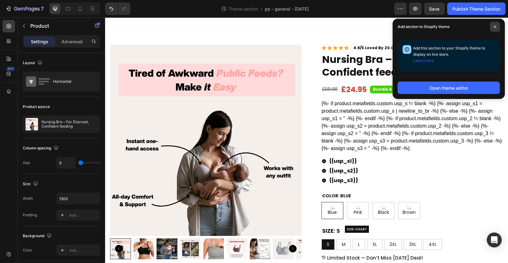
click at [493, 28] on icon at bounding box center [494, 26] width 3 height 3
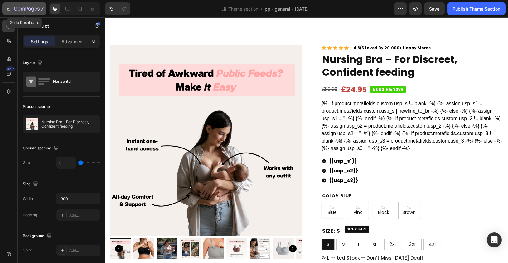
click at [6, 11] on icon "button" at bounding box center [8, 9] width 6 height 6
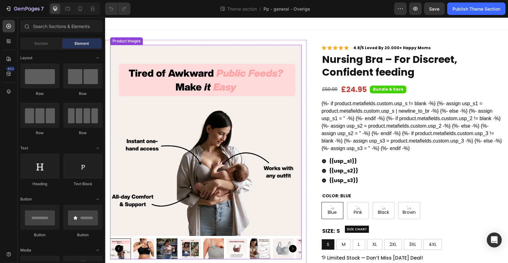
click at [165, 63] on img at bounding box center [205, 140] width 191 height 191
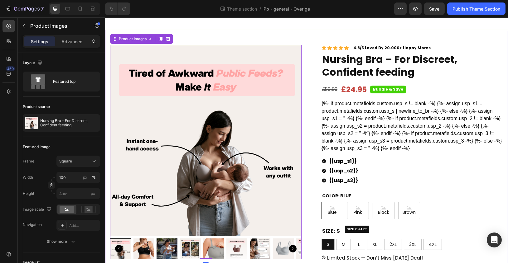
click at [180, 33] on div "Product Images 0 Row Icon Icon Icon Icon Icon Icon List 4.8/5 Loved By 20.000+ …" at bounding box center [306, 215] width 403 height 371
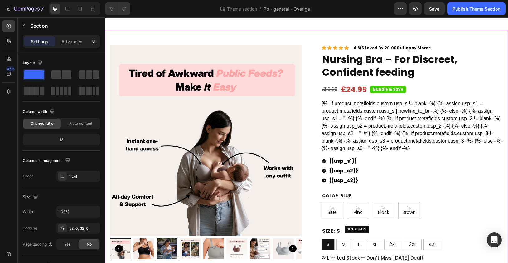
click at [166, 93] on img at bounding box center [205, 140] width 191 height 191
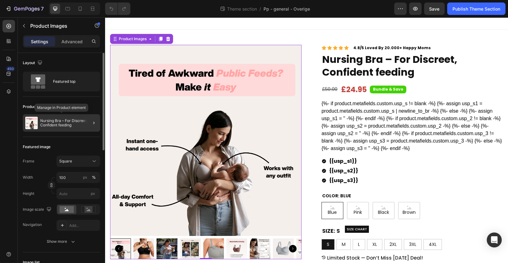
click at [68, 122] on p "Nursing Bra – For Discreet, Confident feeding" at bounding box center [68, 123] width 57 height 9
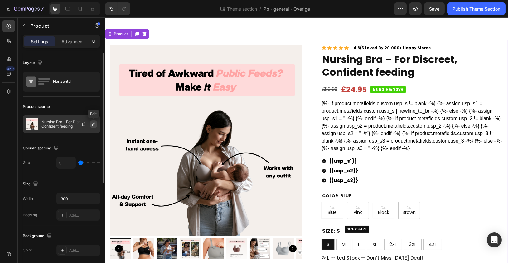
click at [92, 123] on icon "button" at bounding box center [93, 124] width 5 height 5
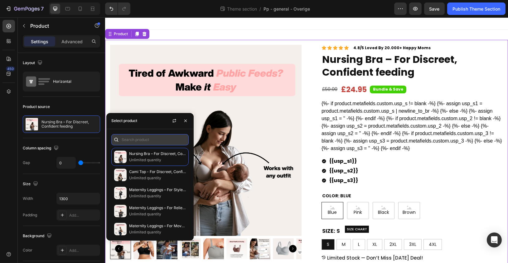
click at [165, 141] on input "text" at bounding box center [149, 139] width 77 height 11
click at [399, 13] on button "button" at bounding box center [400, 8] width 12 height 12
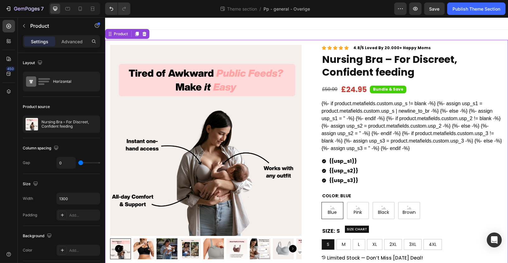
click at [359, 12] on div "Theme section / Pp - general - Overige" at bounding box center [264, 8] width 259 height 12
click at [127, 35] on div "Product" at bounding box center [120, 34] width 17 height 6
click at [79, 117] on div at bounding box center [85, 124] width 27 height 17
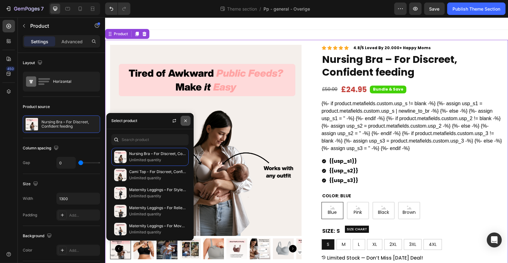
click at [183, 121] on icon "button" at bounding box center [185, 120] width 5 height 5
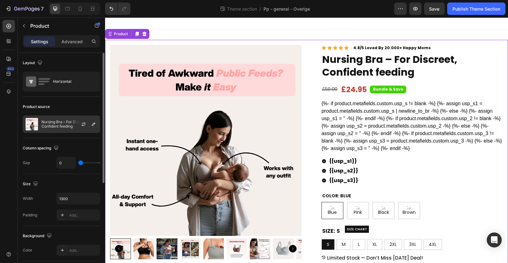
click at [73, 122] on div at bounding box center [85, 124] width 27 height 17
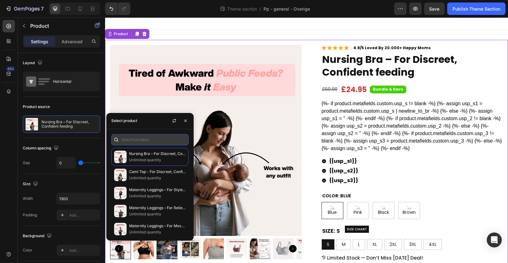
click at [155, 141] on input "text" at bounding box center [149, 139] width 77 height 11
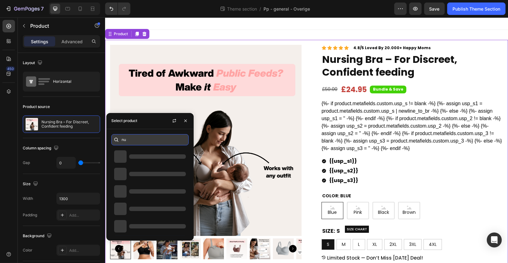
type input "n"
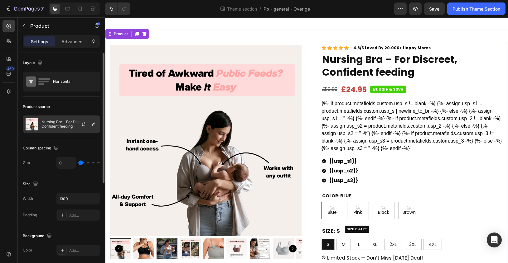
click at [85, 120] on div at bounding box center [85, 124] width 27 height 17
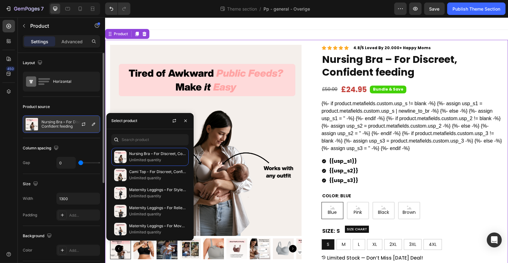
click at [89, 117] on div at bounding box center [85, 124] width 27 height 17
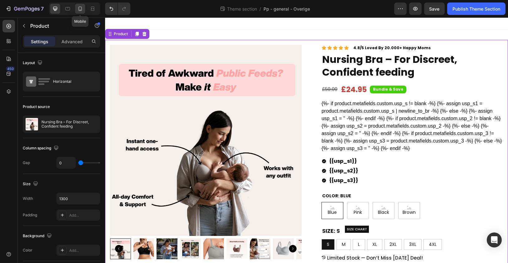
click at [81, 9] on icon at bounding box center [80, 9] width 6 height 6
type input "16"
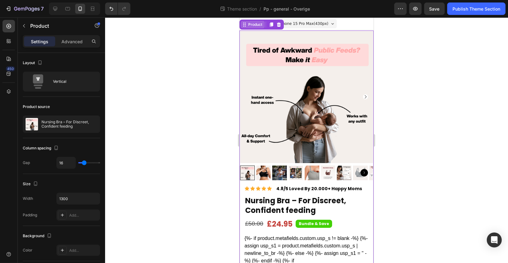
click at [253, 25] on div "Product" at bounding box center [255, 25] width 17 height 6
click at [262, 50] on img at bounding box center [306, 97] width 133 height 133
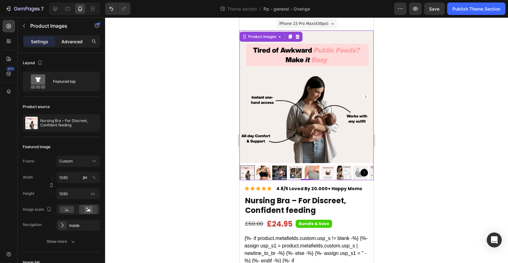
click at [67, 43] on p "Advanced" at bounding box center [71, 41] width 21 height 7
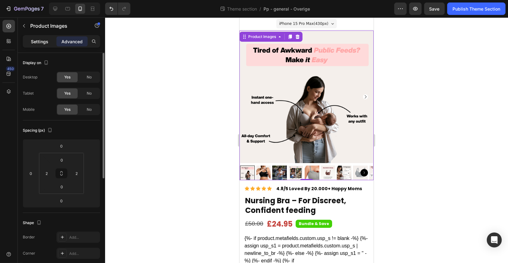
click at [43, 45] on div "Settings" at bounding box center [39, 41] width 31 height 10
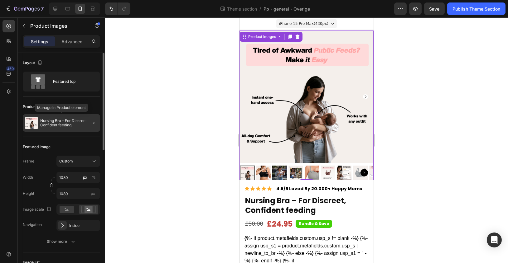
click at [51, 127] on p "Nursing Bra – For Discreet, Confident feeding" at bounding box center [68, 123] width 57 height 9
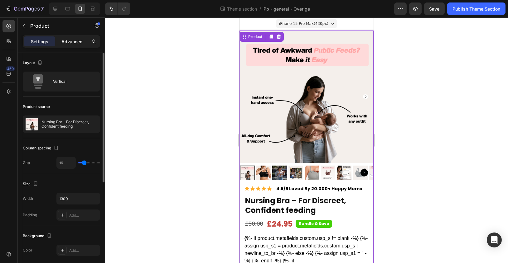
click at [75, 40] on p "Advanced" at bounding box center [71, 41] width 21 height 7
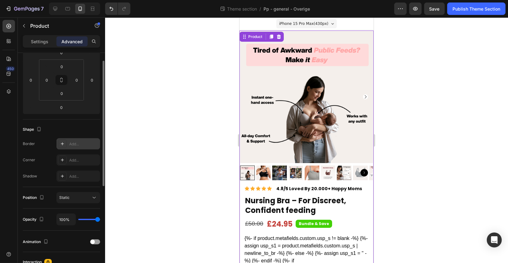
scroll to position [140, 0]
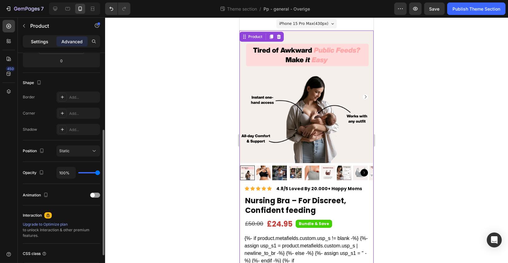
click at [38, 39] on p "Settings" at bounding box center [39, 41] width 17 height 7
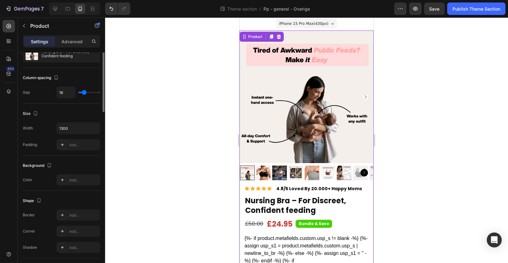
scroll to position [0, 0]
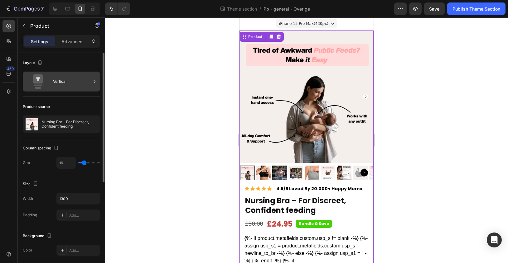
click at [84, 77] on div "Vertical" at bounding box center [72, 81] width 38 height 14
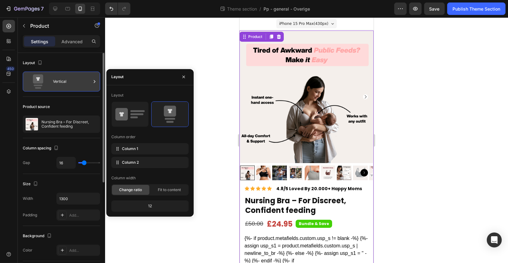
click at [84, 78] on div "Vertical" at bounding box center [72, 81] width 38 height 14
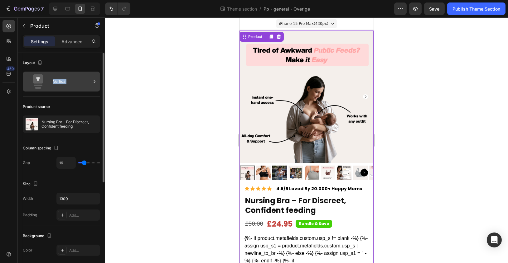
click at [84, 78] on div "Vertical" at bounding box center [72, 81] width 38 height 14
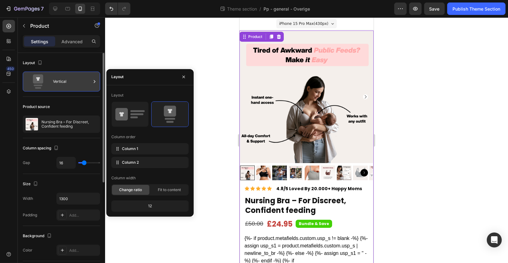
click at [77, 83] on div "Vertical" at bounding box center [72, 81] width 38 height 14
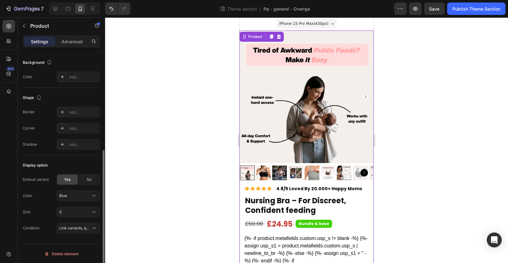
scroll to position [173, 0]
click at [78, 232] on button "Link variants, quantity <br> between same products" at bounding box center [78, 229] width 44 height 11
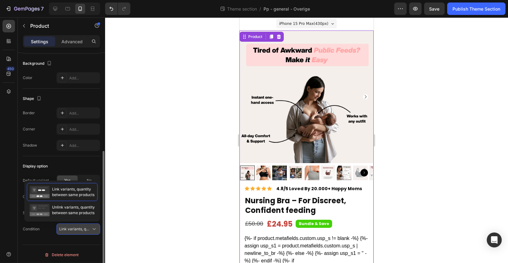
click at [78, 232] on button "Link variants, quantity <br> between same products" at bounding box center [78, 229] width 44 height 11
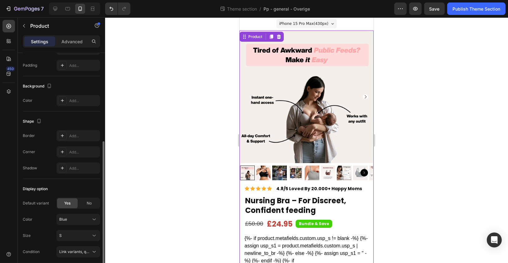
scroll to position [153, 0]
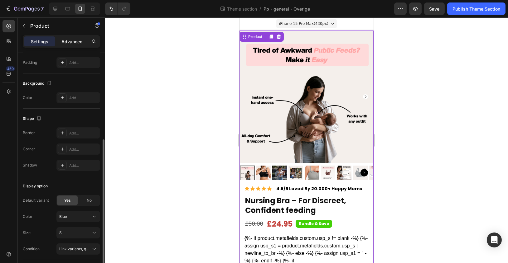
click at [78, 43] on p "Advanced" at bounding box center [71, 41] width 21 height 7
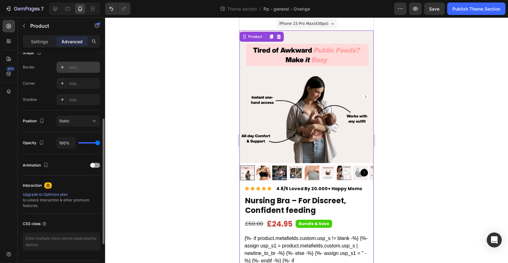
scroll to position [187, 0]
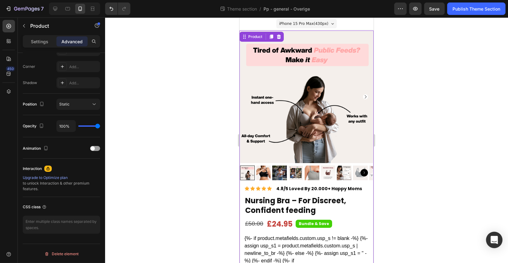
click at [496, 242] on icon "Open Intercom Messenger" at bounding box center [493, 240] width 7 height 8
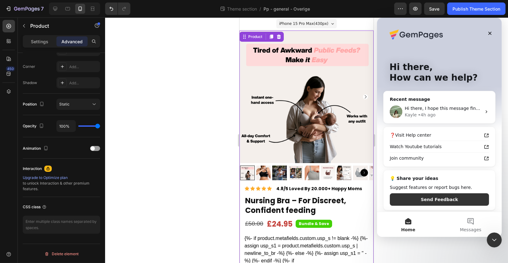
scroll to position [0, 0]
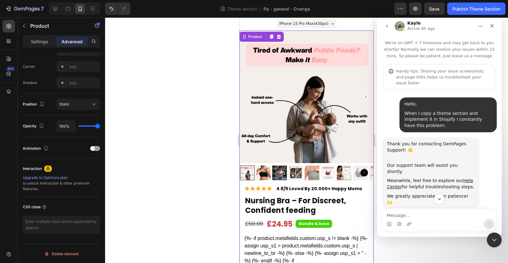
scroll to position [3234, 0]
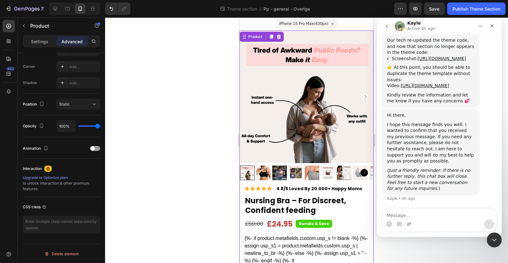
click at [439, 218] on textarea "Message…" at bounding box center [439, 214] width 114 height 11
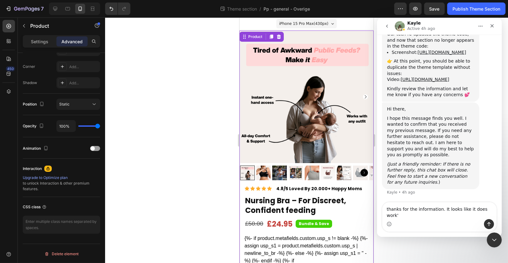
type textarea "thanks for the information. It looks like it does work"
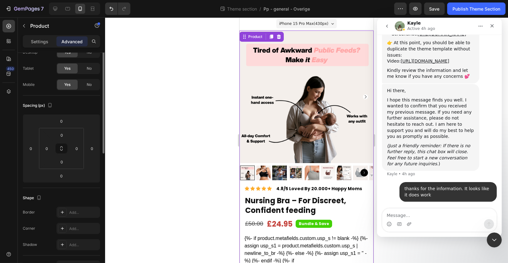
scroll to position [0, 0]
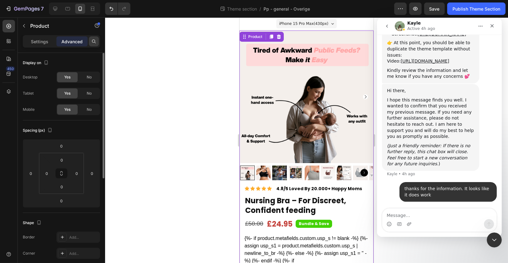
click at [94, 43] on icon at bounding box center [93, 41] width 5 height 5
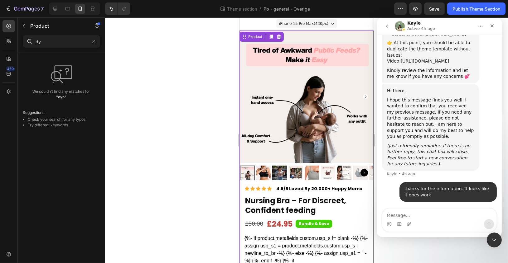
type input "d"
type input "s"
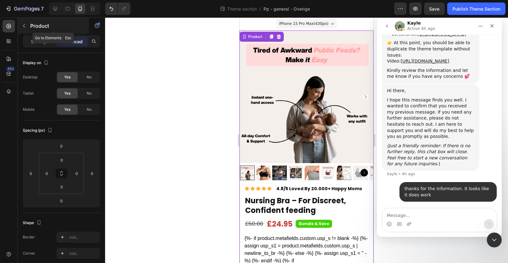
click at [25, 25] on icon "button" at bounding box center [24, 25] width 5 height 5
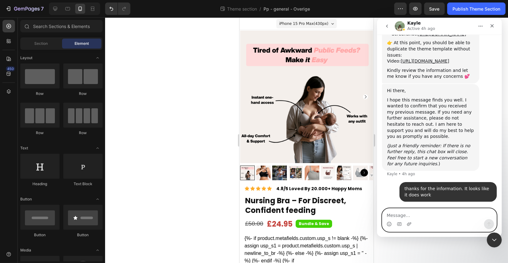
click at [456, 217] on textarea "Message…" at bounding box center [439, 214] width 114 height 11
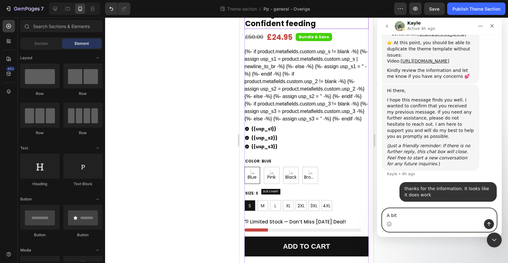
scroll to position [189, 0]
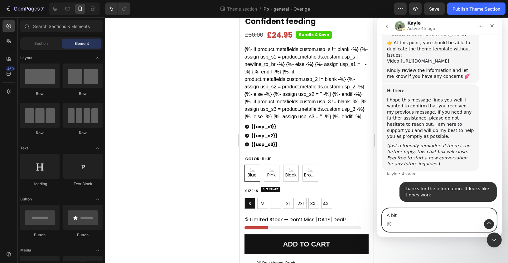
click at [406, 217] on textarea "A bit" at bounding box center [439, 214] width 114 height 11
type textarea "I"
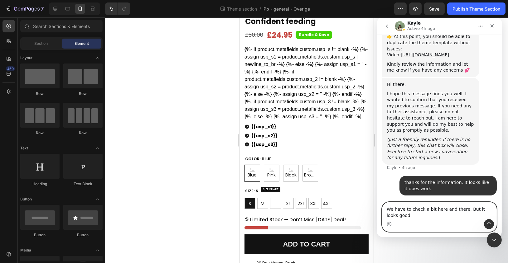
scroll to position [3265, 0]
type textarea "We have to check a bit here and there. But it looks good. Thank you very much!"
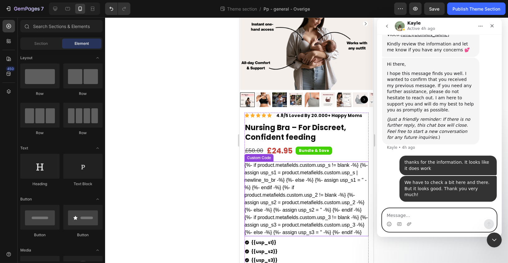
scroll to position [0, 0]
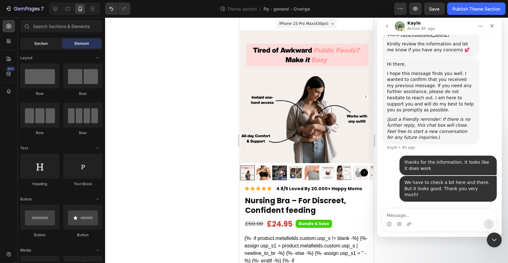
click at [48, 45] on div "Section" at bounding box center [41, 44] width 39 height 10
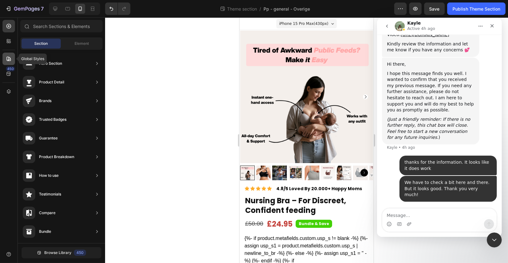
click at [9, 56] on icon at bounding box center [9, 59] width 6 height 6
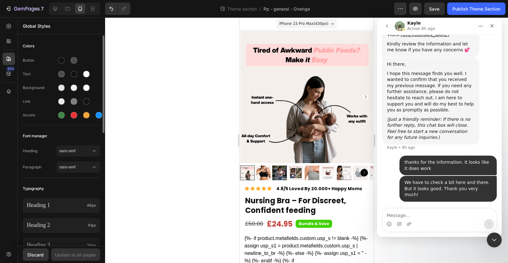
click at [179, 38] on div at bounding box center [306, 140] width 403 height 246
click at [271, 7] on span "Pp - general - Overige" at bounding box center [286, 9] width 46 height 7
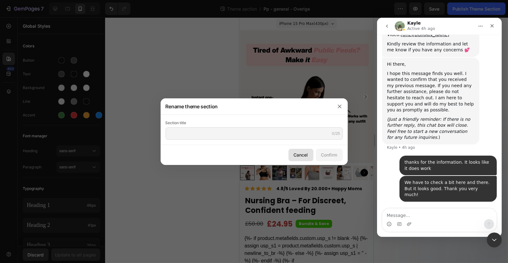
click at [295, 158] on button "Cancel" at bounding box center [300, 155] width 25 height 12
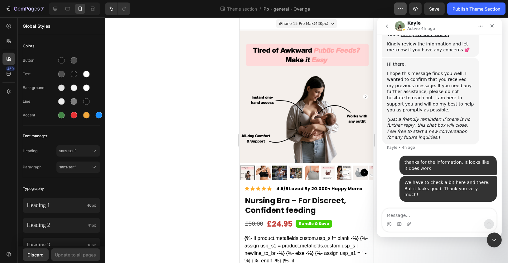
click at [399, 8] on icon "button" at bounding box center [400, 9] width 6 height 6
click at [402, 9] on icon "button" at bounding box center [400, 9] width 6 height 6
click at [444, 175] on div "thanks for the information. It looks like it does work • 1m ago" at bounding box center [447, 166] width 97 height 20
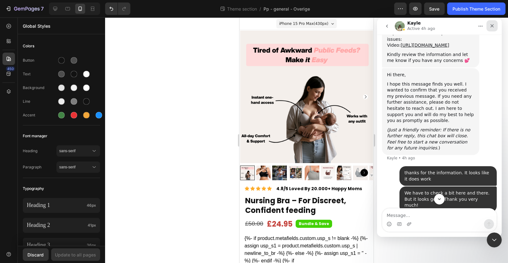
click at [490, 27] on icon "Close" at bounding box center [491, 25] width 5 height 5
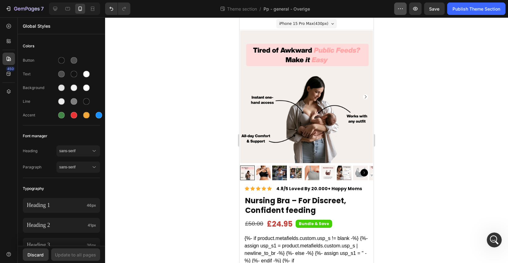
scroll to position [0, 0]
click at [402, 12] on button "button" at bounding box center [400, 8] width 12 height 12
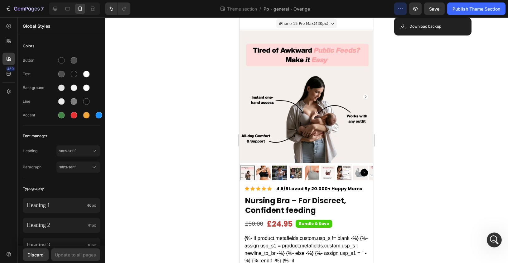
scroll to position [3279, 0]
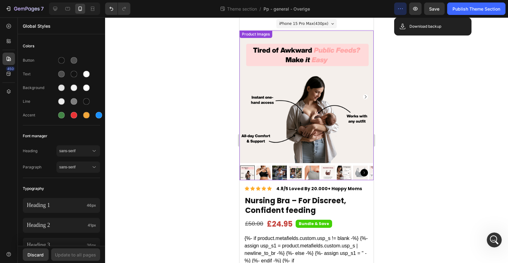
click at [306, 110] on img at bounding box center [306, 97] width 133 height 133
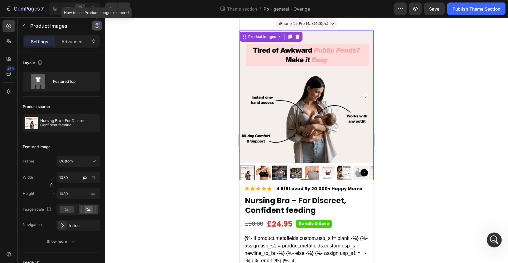
click at [97, 25] on icon "button" at bounding box center [96, 25] width 5 height 5
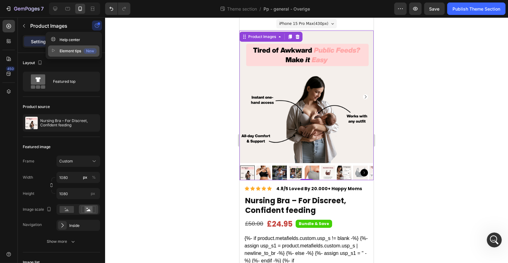
click at [94, 54] on div "New" at bounding box center [90, 51] width 13 height 6
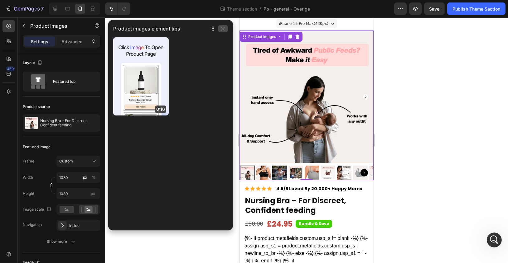
click at [225, 28] on icon "button" at bounding box center [222, 28] width 5 height 5
click at [223, 28] on icon "button" at bounding box center [222, 28] width 3 height 3
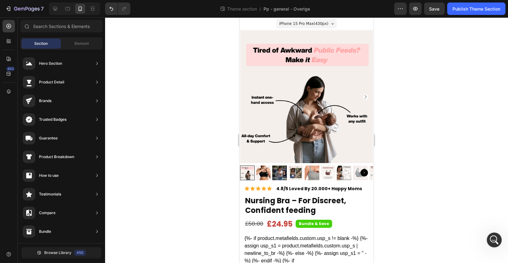
click at [308, 103] on img at bounding box center [306, 97] width 133 height 133
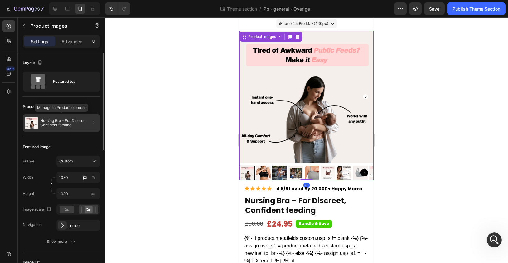
click at [81, 123] on p "Nursing Bra – For Discreet, Confident feeding" at bounding box center [68, 123] width 57 height 9
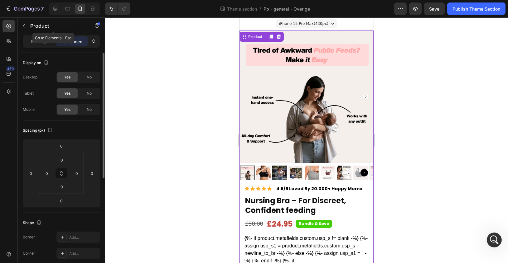
click at [26, 26] on icon "button" at bounding box center [24, 25] width 5 height 5
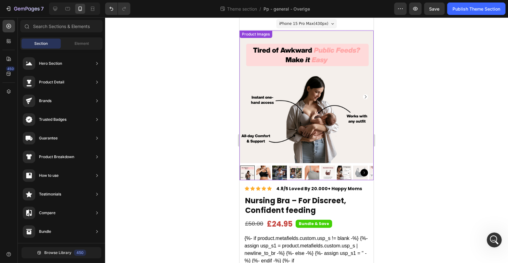
click at [283, 74] on img at bounding box center [306, 97] width 133 height 133
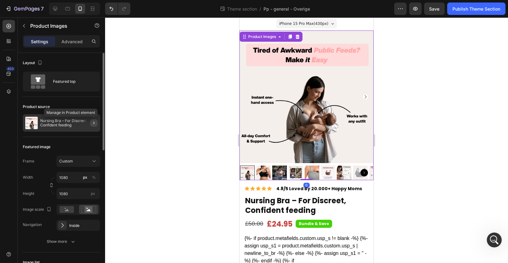
click at [93, 121] on icon "button" at bounding box center [93, 123] width 5 height 5
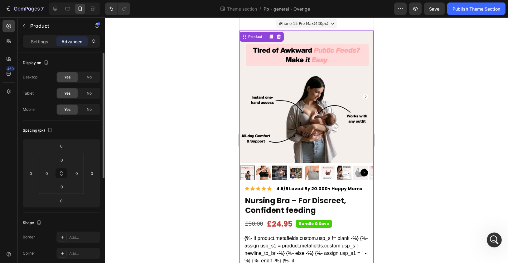
click at [38, 43] on p "Settings" at bounding box center [39, 41] width 17 height 7
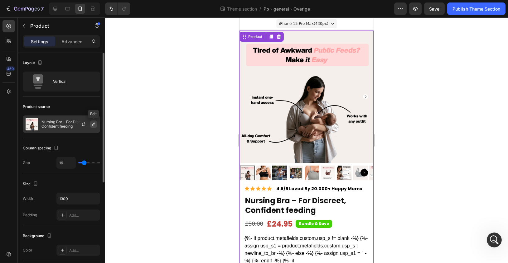
click at [92, 123] on icon "button" at bounding box center [93, 124] width 5 height 5
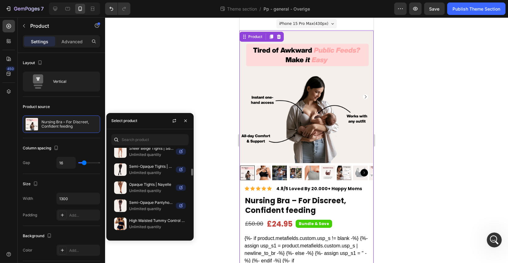
scroll to position [0, 0]
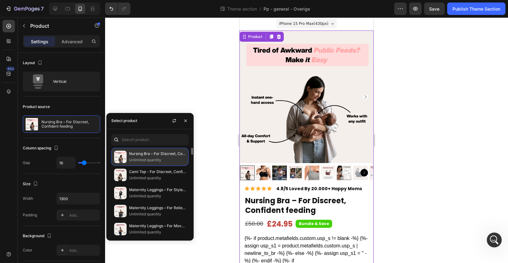
click at [174, 157] on p "Unlimited quantity" at bounding box center [157, 160] width 57 height 6
click at [154, 159] on p "Unlimited quantity" at bounding box center [157, 160] width 57 height 6
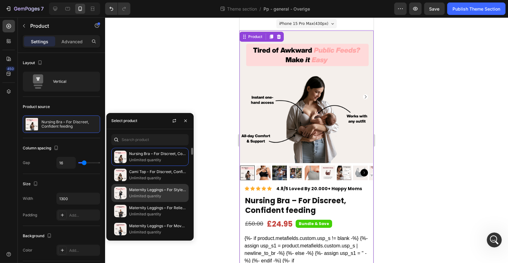
click at [155, 202] on div "Maternity Leggings – For Style That Stays With You Unlimited quantity" at bounding box center [149, 211] width 77 height 18
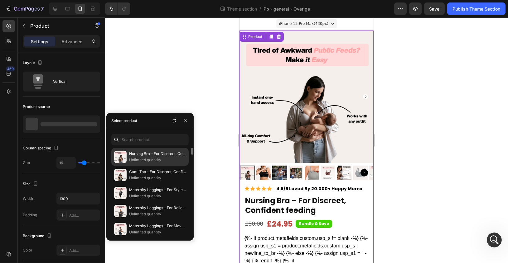
click at [154, 156] on p "Nursing Bra – For Discreet, Confident feeding" at bounding box center [157, 154] width 57 height 6
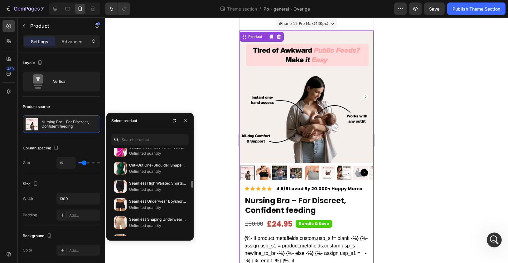
scroll to position [721, 0]
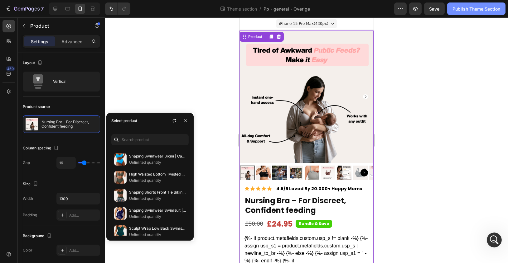
click at [484, 10] on div "Publish Theme Section" at bounding box center [476, 9] width 48 height 7
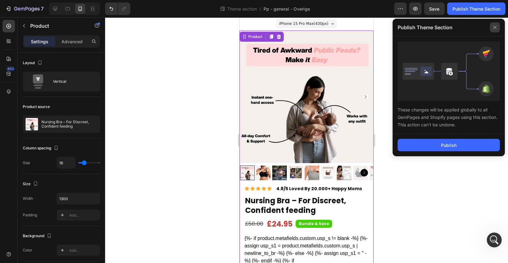
click at [493, 26] on icon at bounding box center [495, 27] width 10 height 10
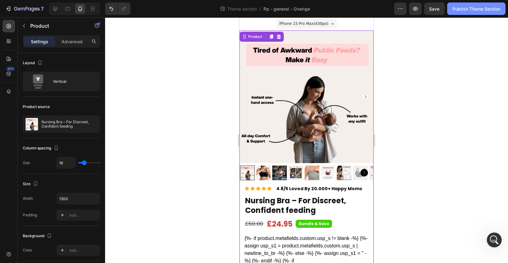
click at [455, 8] on div "Publish Theme Section" at bounding box center [476, 9] width 48 height 7
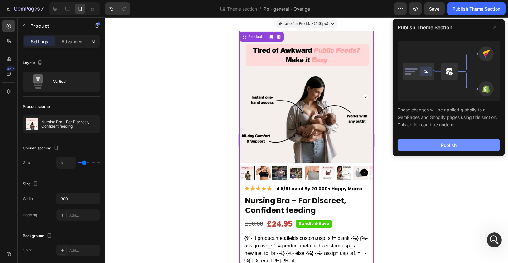
click at [456, 149] on button "Publish" at bounding box center [448, 145] width 102 height 12
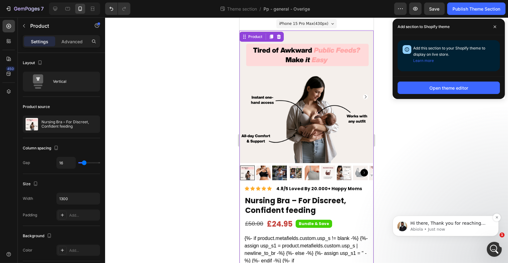
scroll to position [3357, 0]
click at [448, 226] on p "Hi there, Thank you for reaching out. This is Abiola from GemPages Support Team…" at bounding box center [450, 223] width 80 height 6
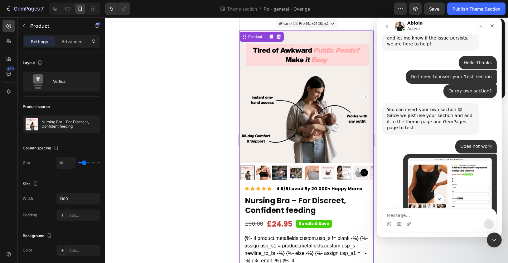
scroll to position [3367, 0]
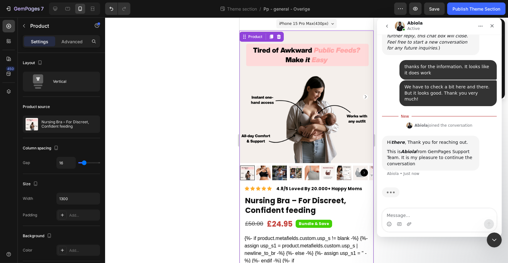
click at [458, 217] on textarea "Message…" at bounding box center [439, 214] width 114 height 11
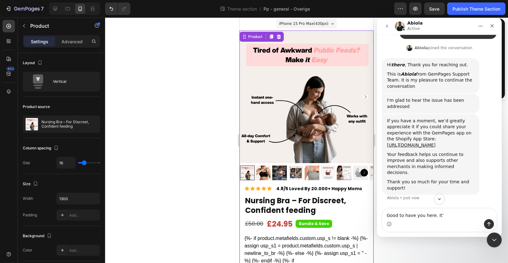
scroll to position [3435, 0]
type textarea "Good to have you here. it's almost fixed"
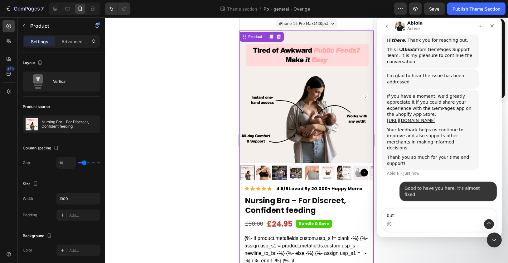
scroll to position [3453, 0]
type textarea "but one reallly important thing"
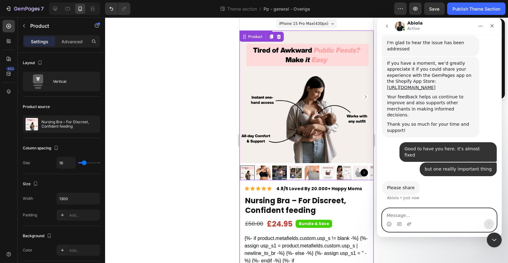
scroll to position [3486, 0]
click at [452, 215] on textarea "Message…" at bounding box center [439, 214] width 114 height 11
type textarea "I try to explain it briefly"
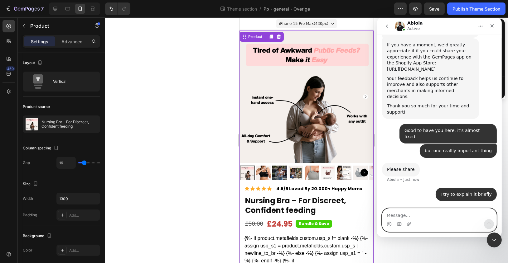
scroll to position [3505, 0]
paste textarea "I want to use this product theme section (THEME SECTION) For every product So t…"
type textarea "I want to use this product theme section (THEME SECTION) For every product So t…"
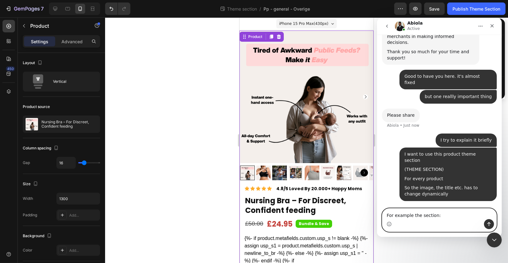
scroll to position [3565, 0]
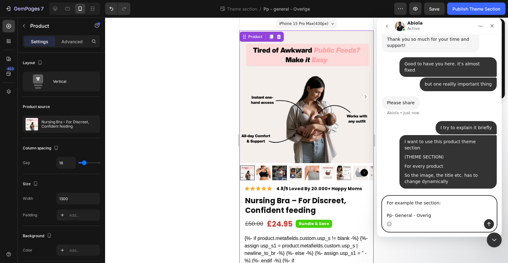
type textarea "For example the section: Pp- General - Overige"
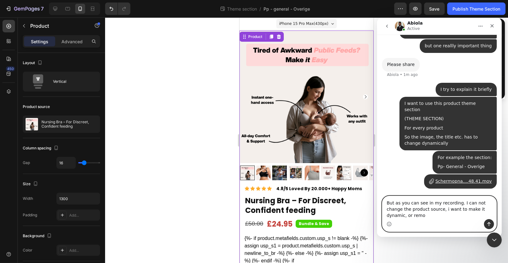
scroll to position [3603, 0]
type textarea "But as you can see in my recording. I can not change the product source, i want…"
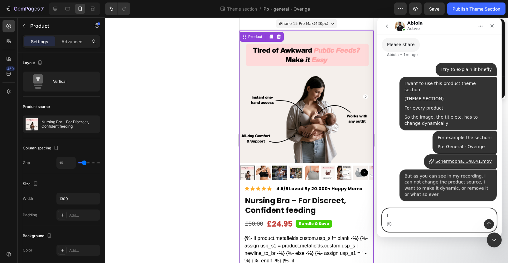
scroll to position [3624, 0]
type textarea "I tried so many things..."
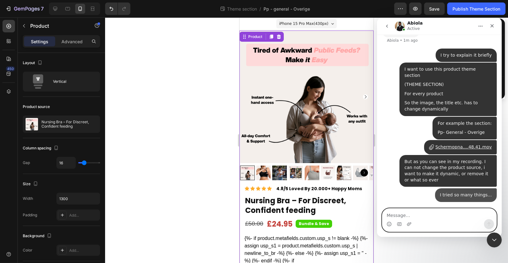
scroll to position [3638, 0]
paste textarea "I want to add this theme section to the shopify theme editor. (thats all fine) …"
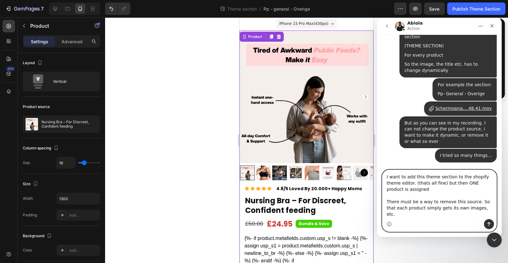
scroll to position [17, 0]
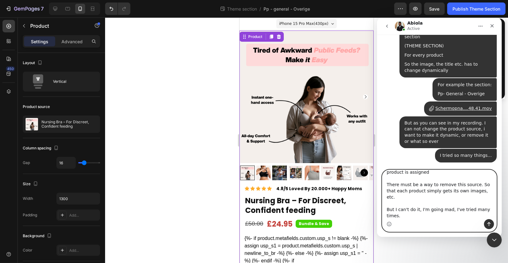
click at [447, 204] on textarea "I want to add this theme section to the shopify theme editor. (thats all fine) …" at bounding box center [439, 194] width 114 height 49
click at [448, 204] on textarea "I want to add this theme section to the shopify theme editor. (thats all fine) …" at bounding box center [439, 194] width 114 height 49
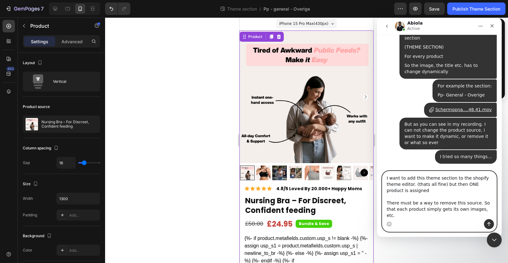
scroll to position [3675, 0]
click at [430, 209] on textarea "I want to add this theme section to the shopify theme editor. (thats all fine) …" at bounding box center [439, 195] width 114 height 48
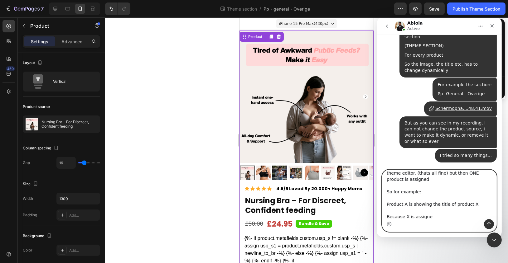
type textarea "I want to add this theme section to the shopify theme editor. (thats all fine) …"
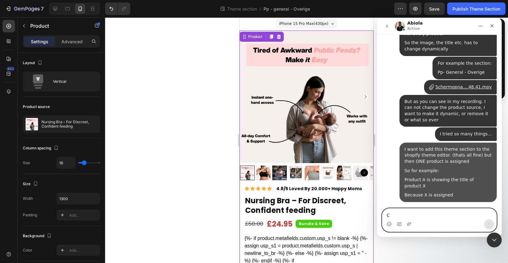
scroll to position [3692, 0]
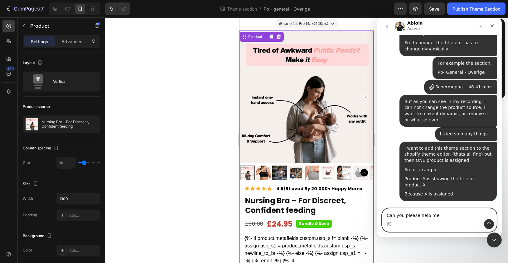
type textarea "Can you please help me?"
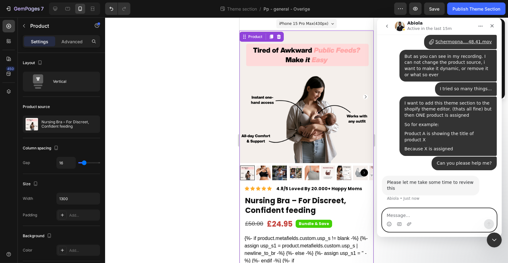
scroll to position [3725, 0]
click at [450, 214] on textarea "Message…" at bounding box center [439, 214] width 114 height 11
type textarea "Yes ofc"
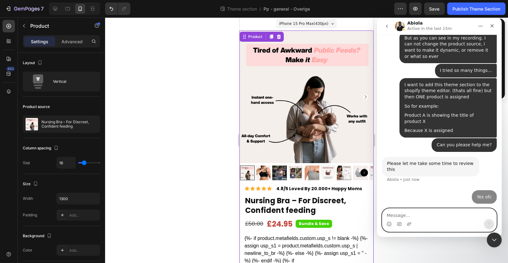
scroll to position [3743, 0]
click at [413, 211] on textarea "Message…" at bounding box center [439, 214] width 114 height 11
type textarea "Do you get my point?"
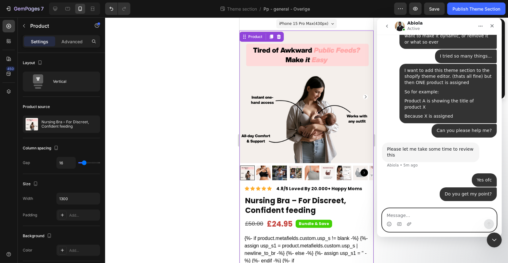
scroll to position [3757, 0]
click at [424, 217] on textarea "Message…" at bounding box center [439, 214] width 114 height 11
type textarea "Really important for me"
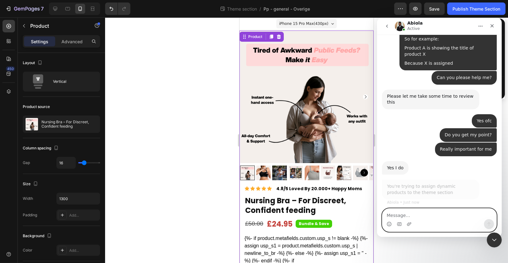
scroll to position [3811, 0]
click at [455, 211] on textarea "Message…" at bounding box center [439, 214] width 114 height 11
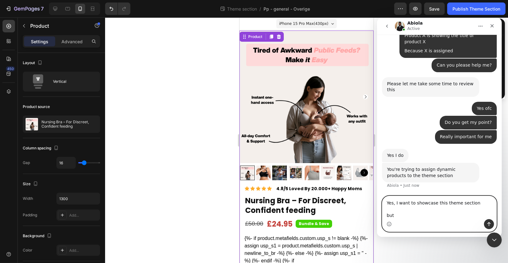
scroll to position [3823, 0]
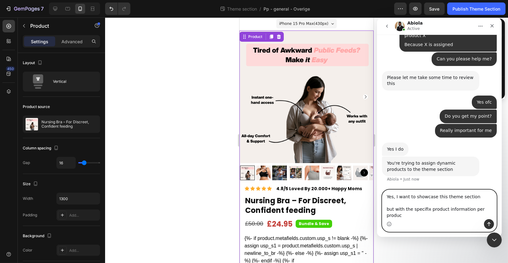
type textarea "Yes, I want to showcase this theme section but with the specifix product inform…"
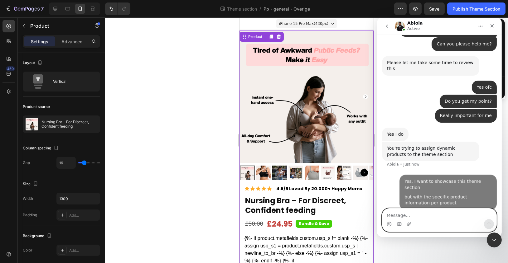
scroll to position [3844, 0]
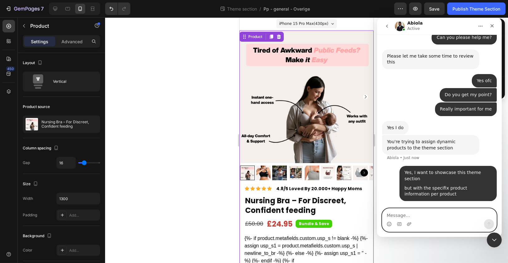
type textarea "I"
type textarea "That must be possible I think?"
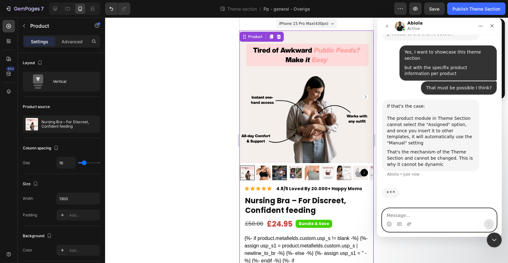
scroll to position [3953, 0]
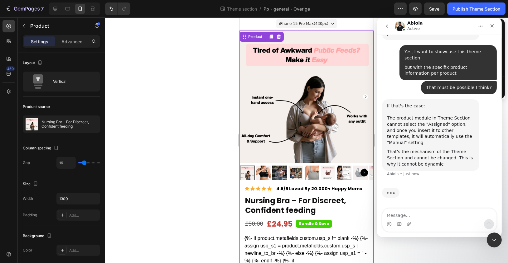
click at [441, 126] on div "If that's the case: The product module in Theme Section cannot select the "Assi…" at bounding box center [429, 124] width 87 height 43
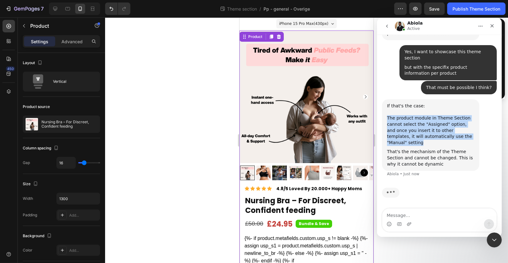
click at [441, 126] on div "If that's the case: The product module in Theme Section cannot select the "Assi…" at bounding box center [429, 124] width 87 height 43
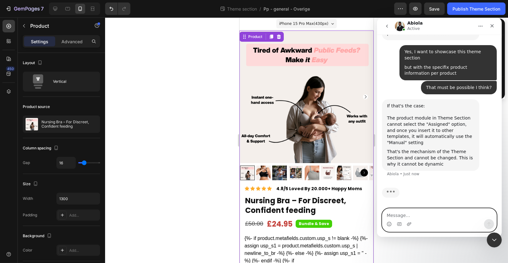
click at [446, 216] on textarea "Message…" at bounding box center [439, 214] width 114 height 11
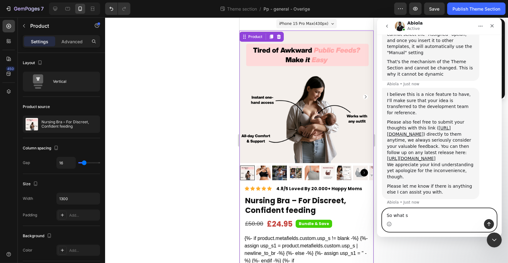
scroll to position [4035, 0]
type textarea "S"
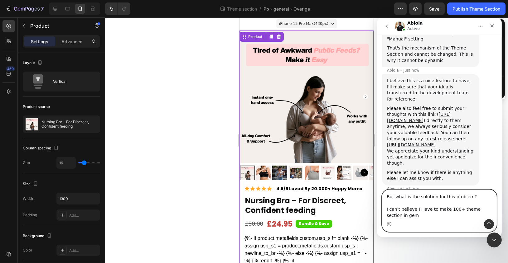
scroll to position [4054, 0]
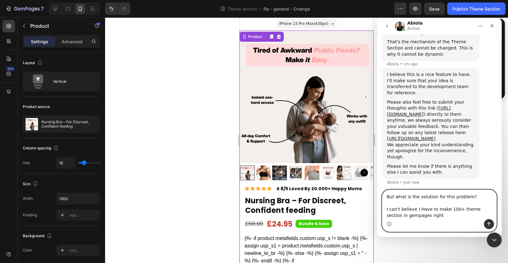
type textarea "But what is the solution for this problem? I can't believe I Have to make 100+ …"
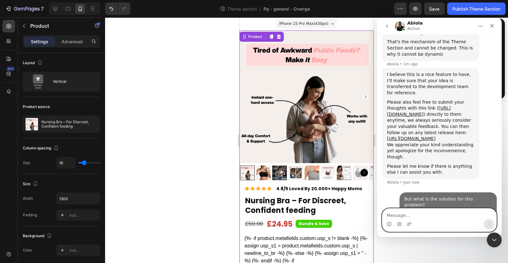
scroll to position [4069, 0]
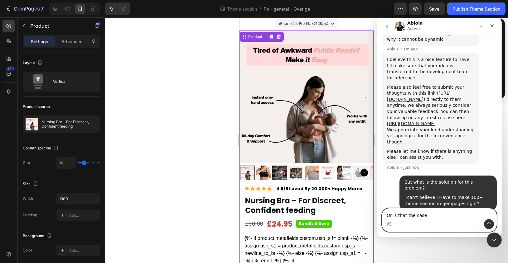
type textarea "Or is that the case?"
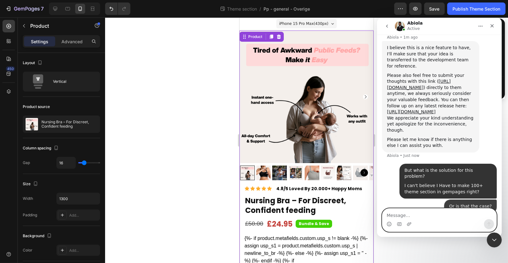
scroll to position [4083, 0]
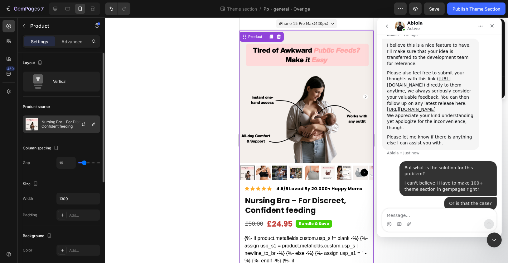
click at [49, 125] on p "Nursing Bra – For Discreet, Confident feeding" at bounding box center [69, 124] width 56 height 9
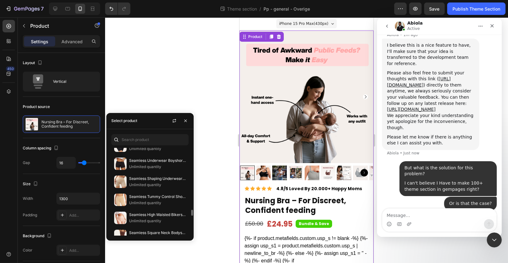
scroll to position [937, 0]
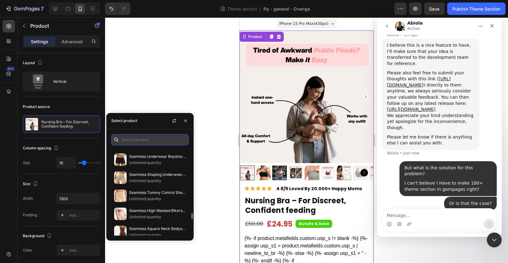
click at [153, 139] on input "text" at bounding box center [149, 139] width 77 height 11
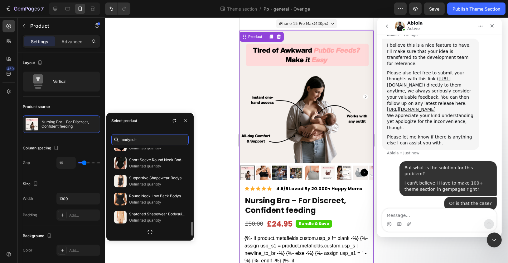
scroll to position [470, 0]
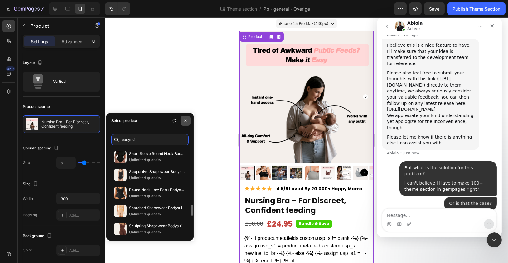
type input "bodysuit"
click at [185, 124] on button "button" at bounding box center [185, 121] width 10 height 10
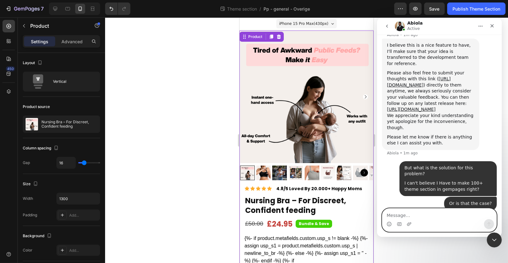
click at [417, 216] on textarea "Message…" at bounding box center [439, 214] width 114 height 11
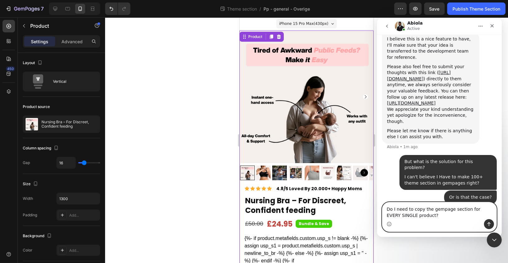
type textarea "Do I need to copy the gempage section for EVERY SINGLE product?"
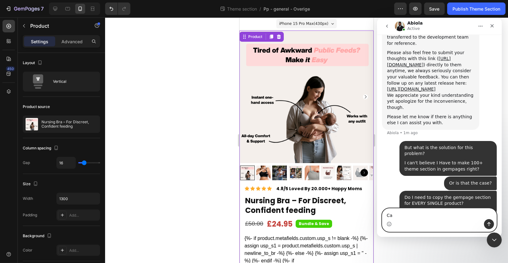
scroll to position [4110, 0]
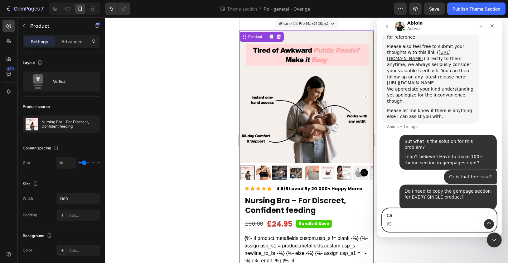
type textarea "C"
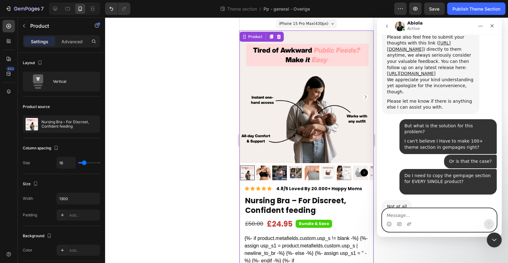
scroll to position [4152, 0]
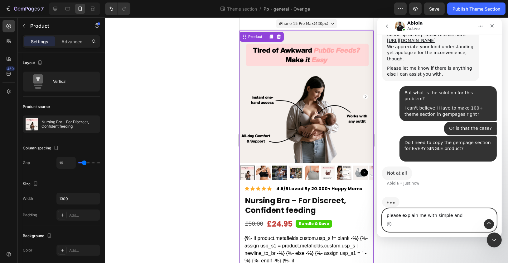
type textarea "please explain me with simple an"
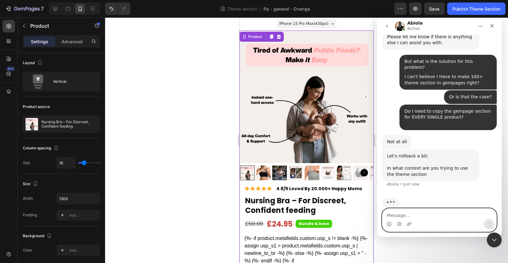
scroll to position [4185, 0]
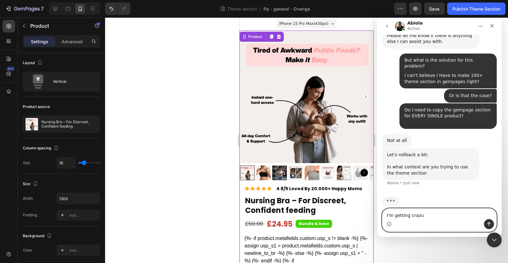
type textarea "I'm getting craz"
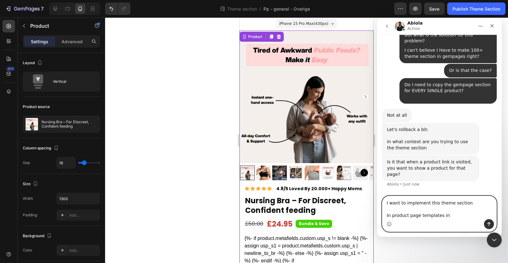
scroll to position [4218, 0]
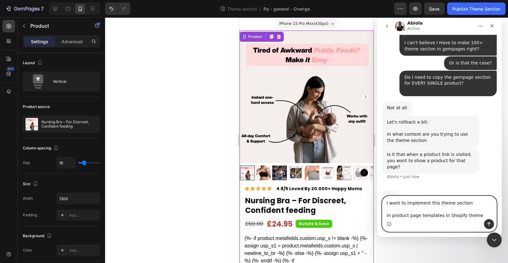
type textarea "I want to implement this theme section In product page templates in Shopify the…"
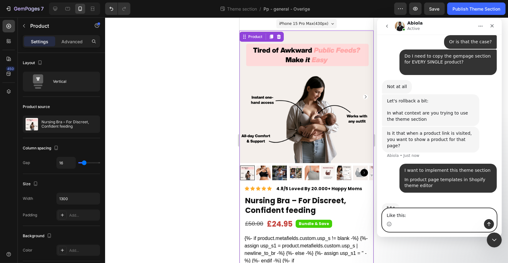
scroll to position [4245, 0]
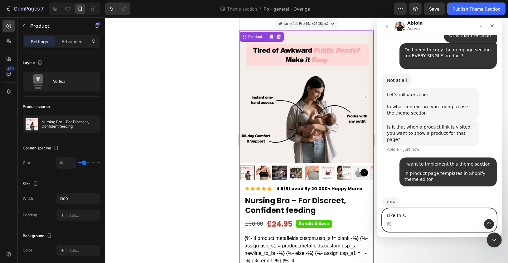
type textarea "Like this:"
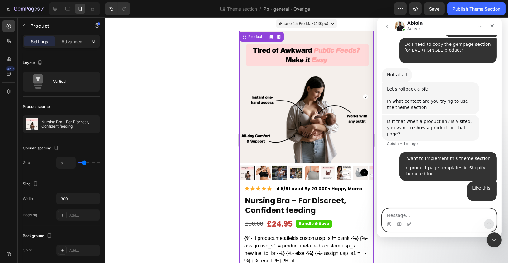
scroll to position [4236, 0]
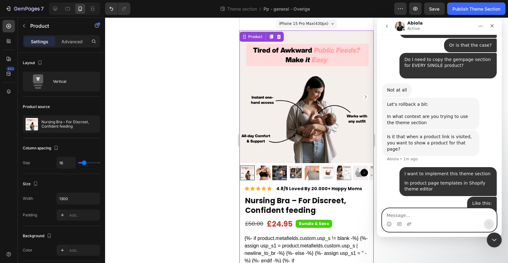
paste textarea "A"
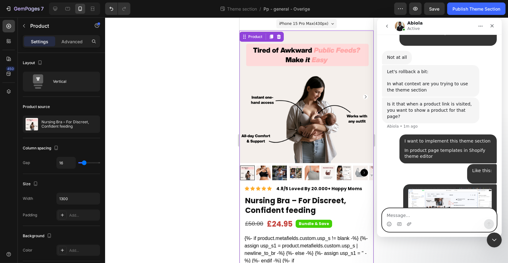
scroll to position [4289, 0]
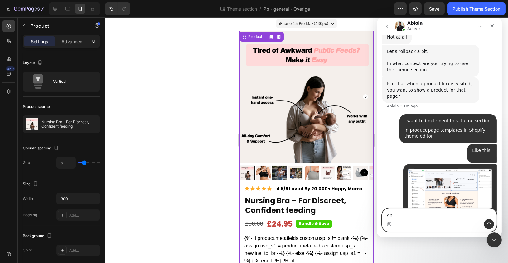
type textarea "A"
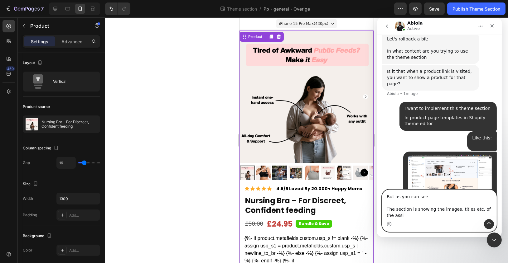
scroll to position [4307, 0]
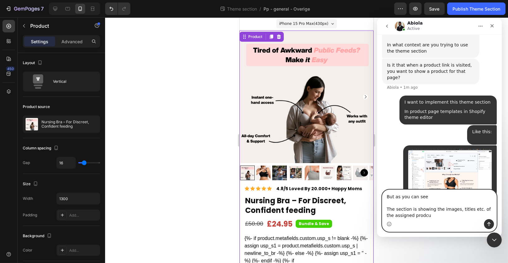
type textarea "But as you can see The section is showing the images, titles etc. of the assign…"
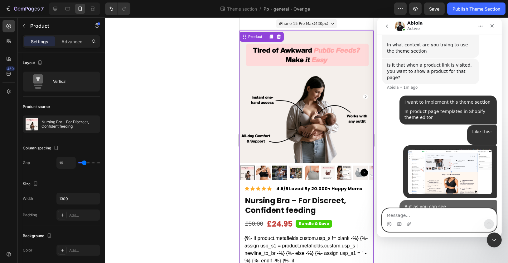
scroll to position [4318, 0]
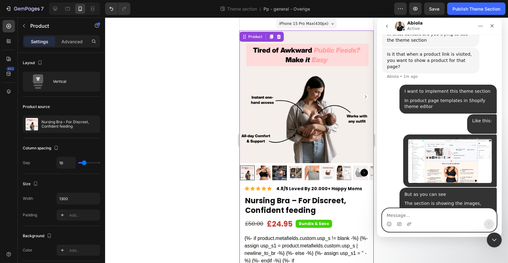
type textarea "u"
type textarea "Please please help me with simple explanations"
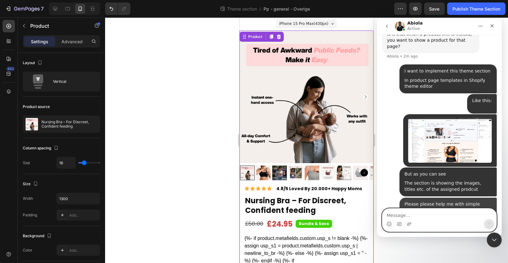
scroll to position [4338, 0]
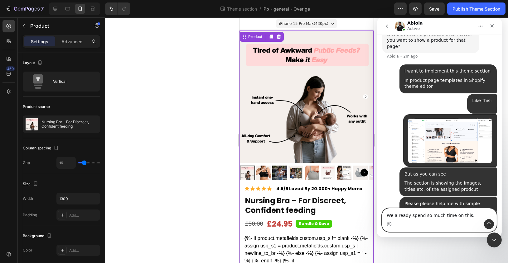
type textarea "We already spend so much time on this"
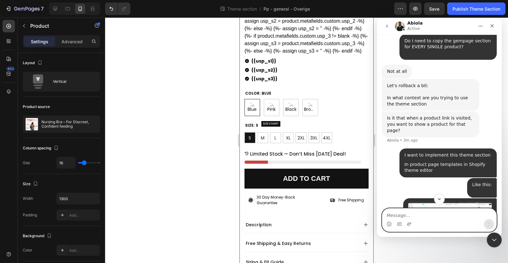
scroll to position [4353, 0]
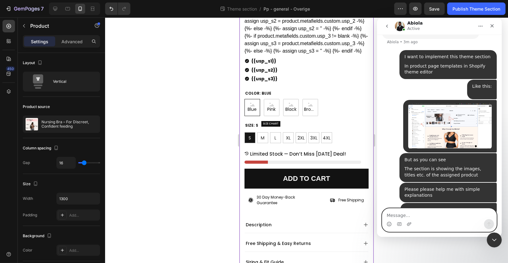
click at [466, 214] on textarea "Message…" at bounding box center [439, 214] width 114 height 11
type textarea "Do you understand me or not?"
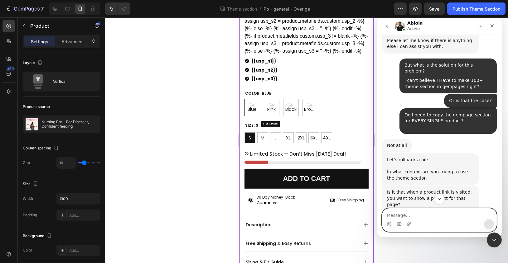
scroll to position [4193, 0]
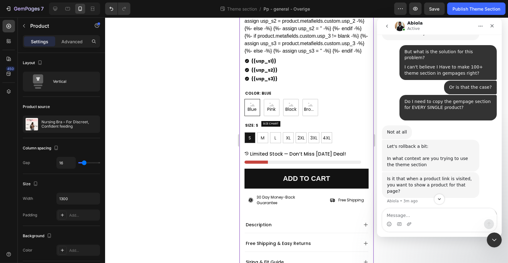
click at [452, 176] on div "Is it that when a product link is visited, you want to show a product for that …" at bounding box center [429, 185] width 87 height 18
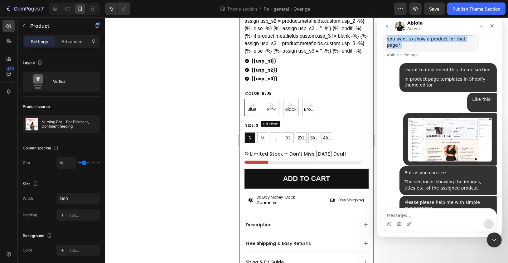
scroll to position [4373, 0]
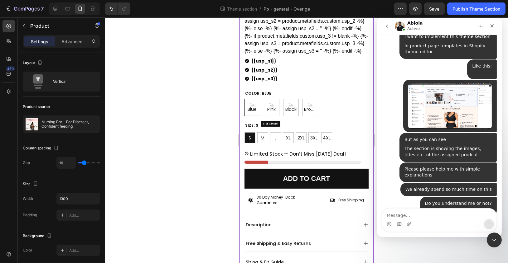
click at [427, 222] on div "Intercom messenger" at bounding box center [439, 224] width 114 height 10
click at [431, 213] on textarea "Message…" at bounding box center [439, 214] width 114 height 11
type textarea "t"
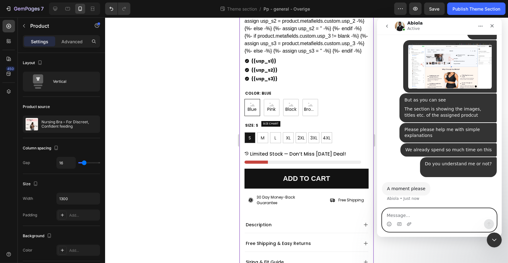
scroll to position [4422, 0]
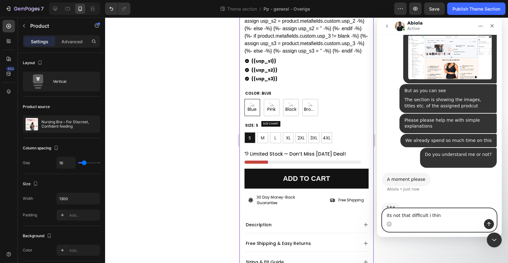
type textarea "its not that difficult i think"
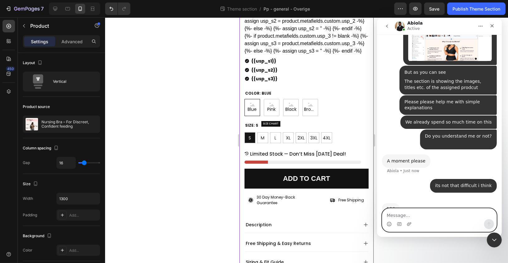
scroll to position [4416, 0]
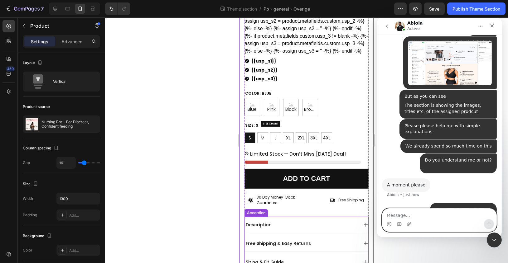
click at [407, 219] on textarea "Message…" at bounding box center [439, 214] width 114 height 11
paste textarea "G"
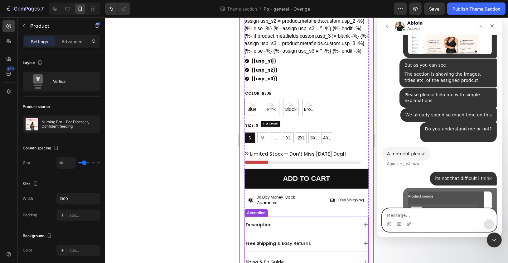
scroll to position [4454, 0]
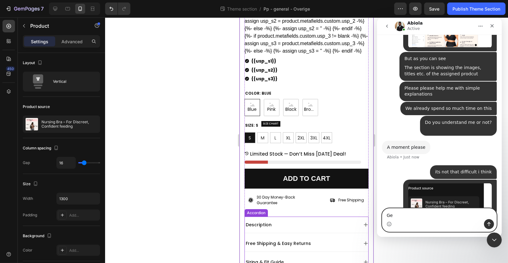
type textarea "G"
type textarea "This is the"
type textarea "I"
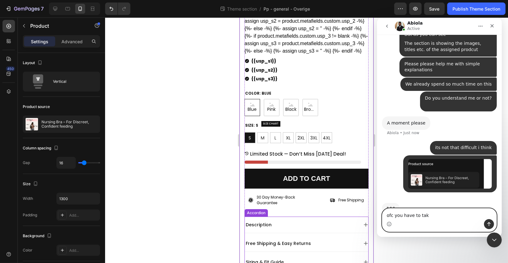
scroll to position [4478, 0]
type textarea "ofc you have to take your time"
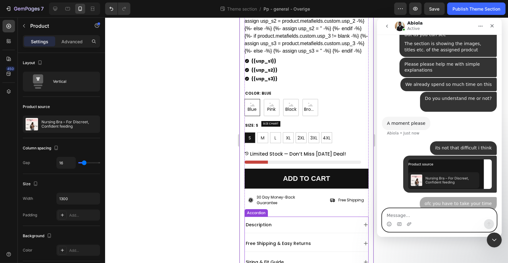
scroll to position [4492, 0]
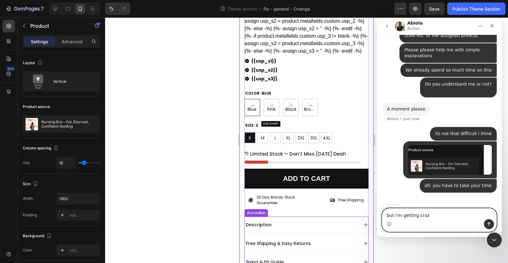
type textarea "but i'm getting crazy"
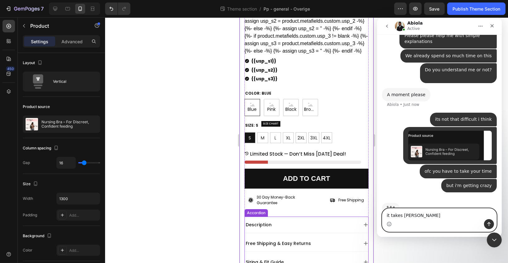
type textarea "it takes [PERSON_NAME]"
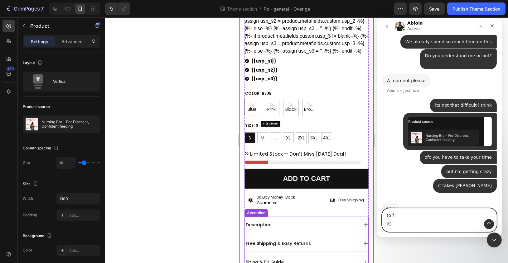
scroll to position [4497, 0]
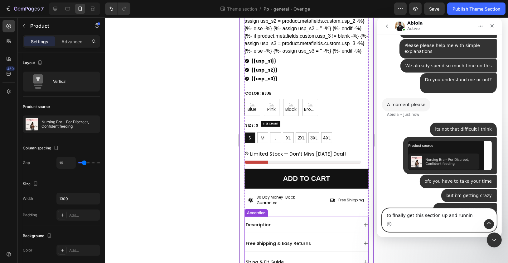
type textarea "to finally get this section up and running"
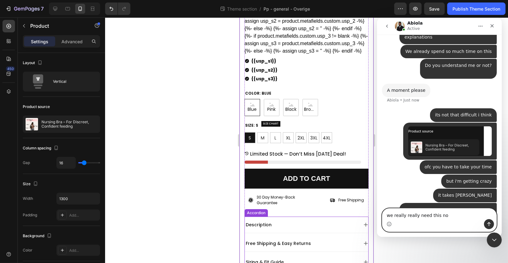
type textarea "we really really need this now"
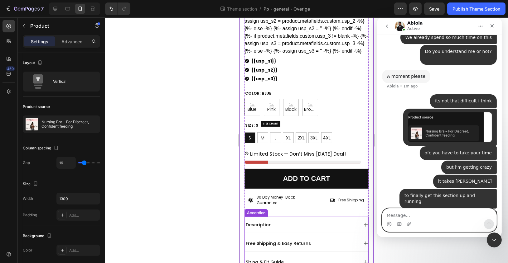
scroll to position [4525, 0]
type textarea "otherwise we can x"
type textarea "pleas"
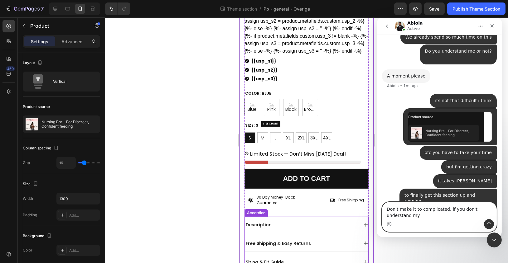
scroll to position [4532, 0]
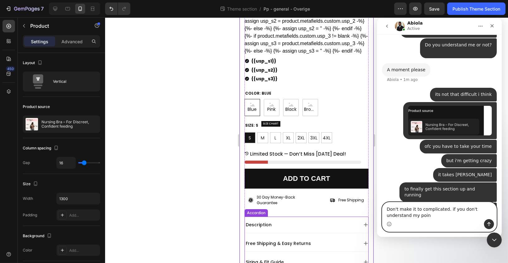
type textarea "Don't make it to complicated. if you don't understand my point"
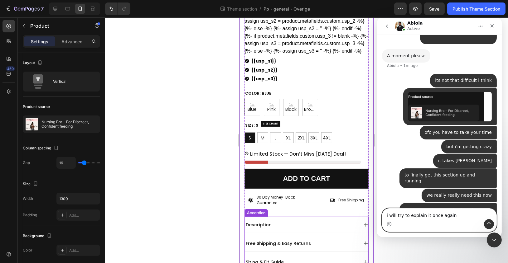
type textarea "i will try to explain it once again"
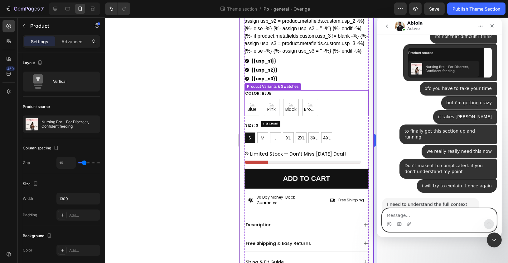
scroll to position [4592, 0]
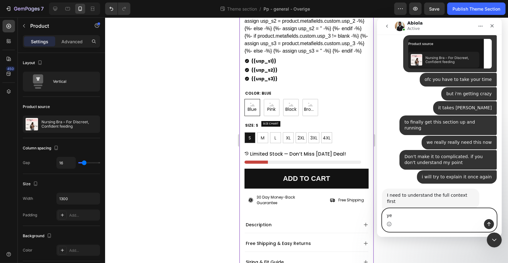
type textarea "yes"
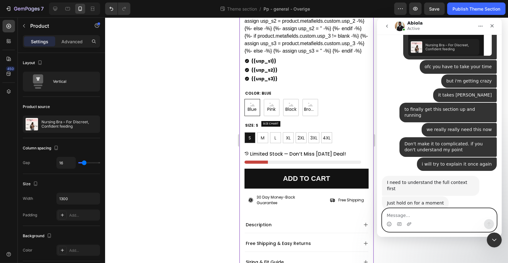
scroll to position [4611, 0]
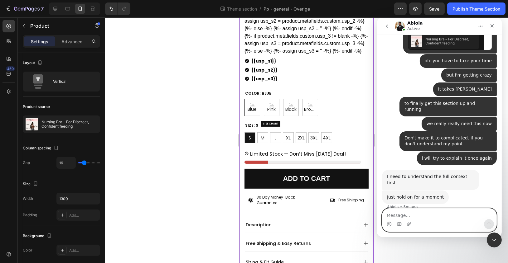
click at [431, 219] on textarea "Message…" at bounding box center [439, 214] width 114 height 11
type textarea "Can I help you to explain something?"
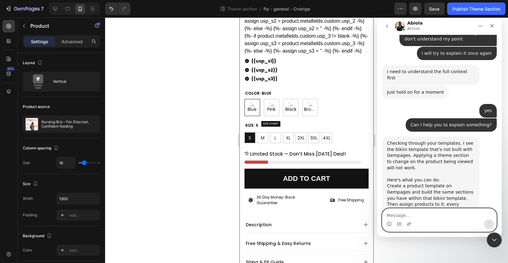
scroll to position [4717, 0]
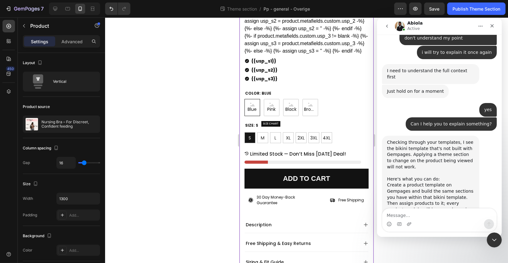
click at [431, 172] on div "Checking through your templates, I see the bikini template that's not built wit…" at bounding box center [429, 179] width 87 height 79
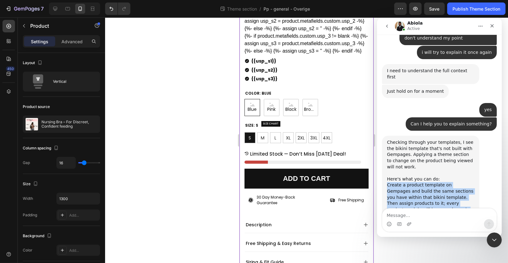
click at [431, 172] on div "Checking through your templates, I see the bikini template that's not built wit…" at bounding box center [429, 179] width 87 height 79
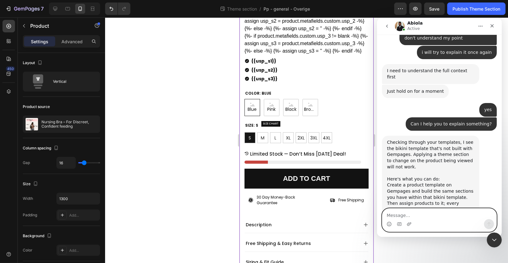
click at [403, 216] on textarea "Message…" at bounding box center [439, 214] width 114 height 11
type textarea "I think yo"
type textarea "i don't understand what you are saying"
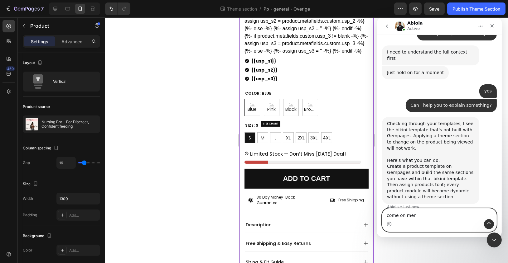
type textarea "come on men"
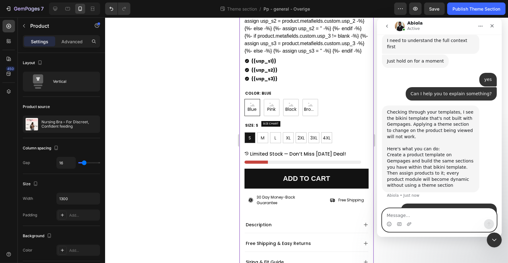
scroll to position [4750, 0]
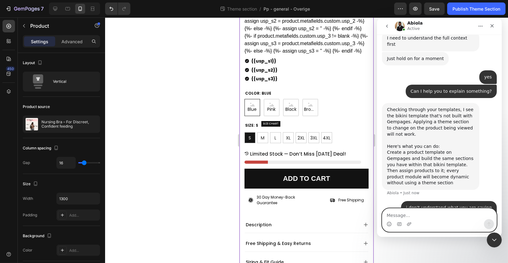
type textarea "t"
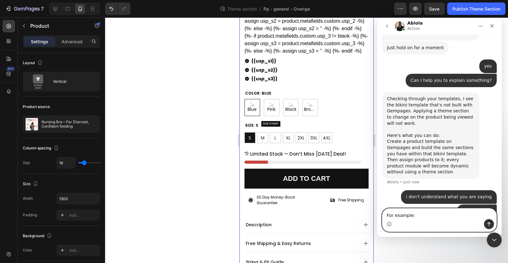
scroll to position [4762, 0]
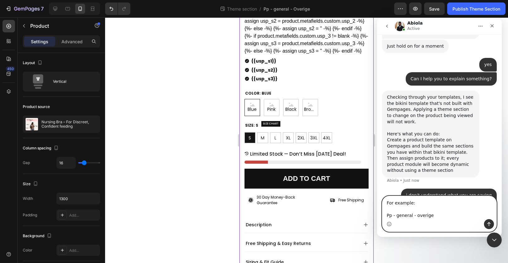
type textarea "For example: Pp - general - overige"
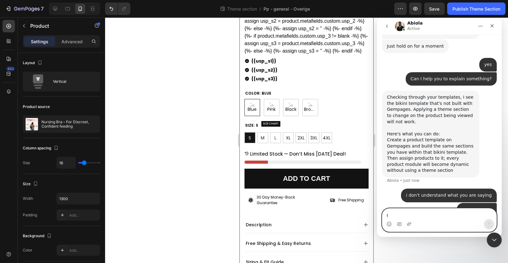
scroll to position [4773, 0]
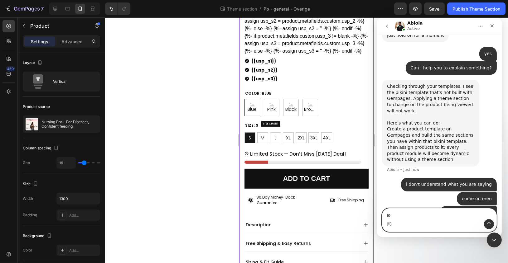
type textarea "I"
type textarea "T"
type textarea "its a gempage section"
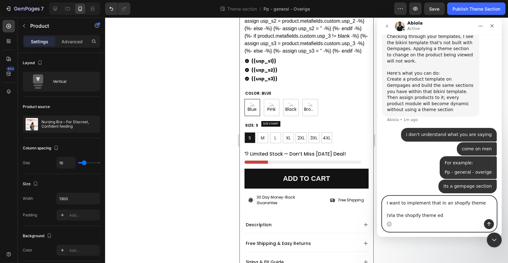
scroll to position [4824, 0]
type textarea "I want to implement that in an shopify theme (Via the shopify theme editor)"
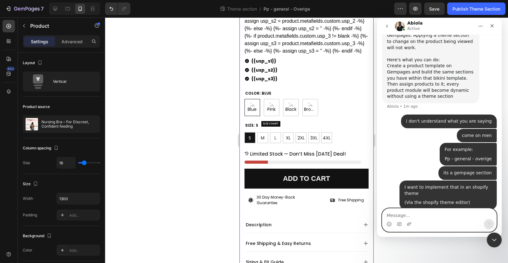
scroll to position [4841, 0]
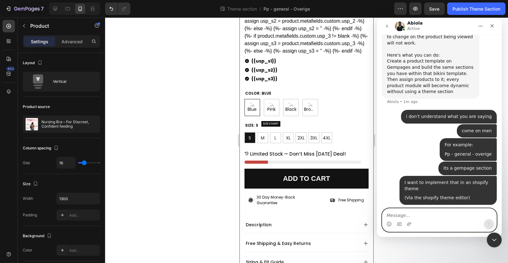
type textarea "T"
type textarea "I"
type textarea "But then you get my product"
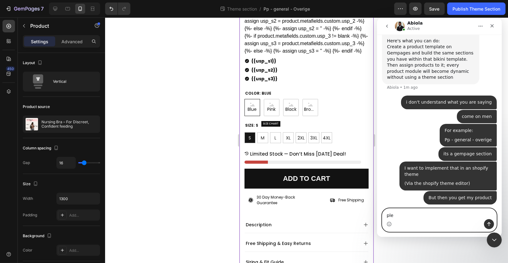
scroll to position [4855, 0]
type textarea "p"
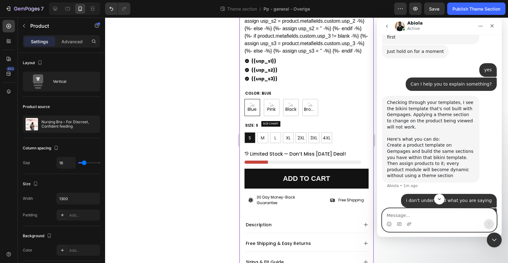
scroll to position [4855, 0]
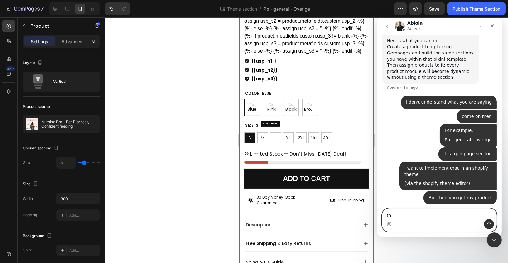
type textarea "t"
type textarea "I"
type textarea "I think you don't understand the whole problem...."
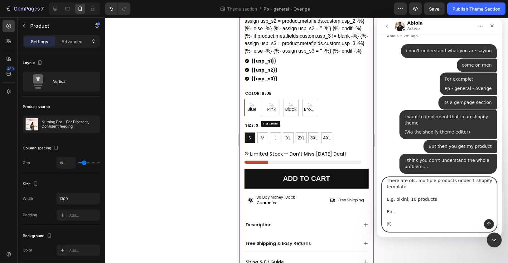
scroll to position [4914, 0]
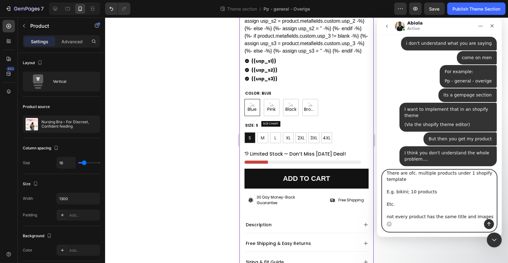
type textarea "There are ofc. multiple products under 1 shopify template E.g. bikini; 10 produ…"
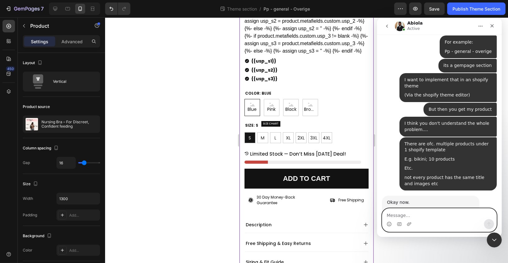
scroll to position [4967, 0]
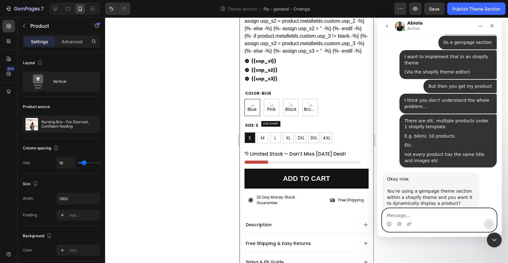
click at [421, 216] on textarea "Message…" at bounding box center [439, 214] width 114 height 11
type textarea "Yes"
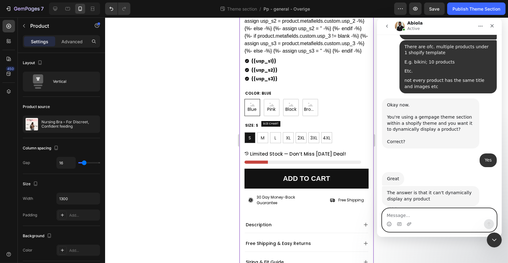
scroll to position [5049, 0]
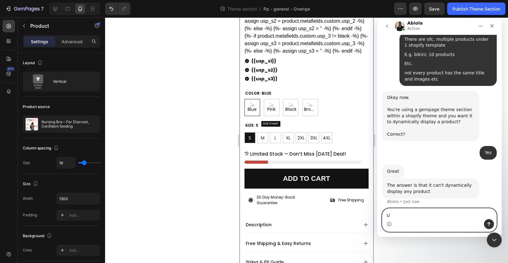
click at [427, 213] on div "Typing" at bounding box center [438, 225] width 115 height 24
type textarea "W"
type textarea "........."
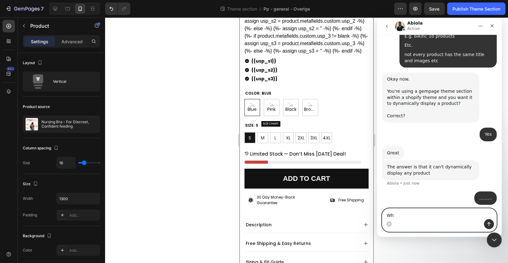
scroll to position [5043, 0]
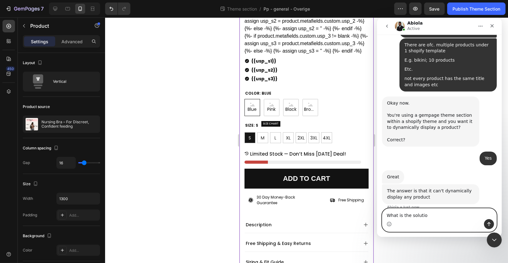
type textarea "What is the solution"
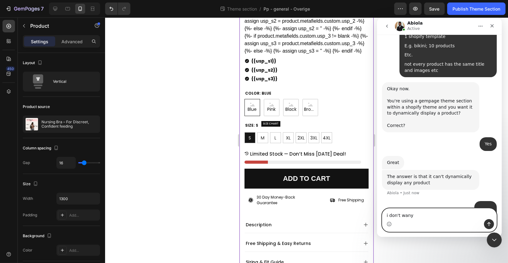
type textarea "i don't wan"
type textarea "i'm waiting the whole day now"
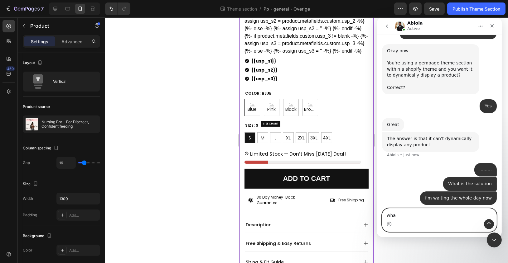
scroll to position [5096, 0]
type textarea "w"
type textarea "then is the solution basically;"
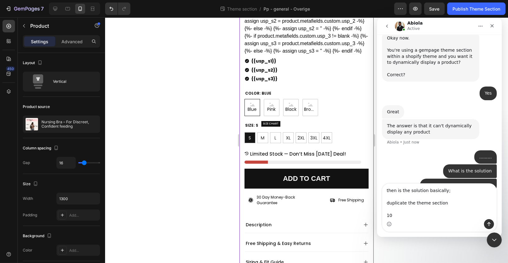
scroll to position [5121, 0]
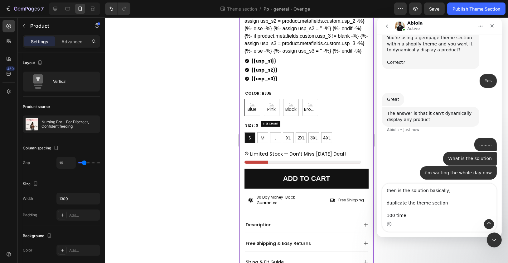
type textarea "then is the solution basically; duplicate the theme section 100 times"
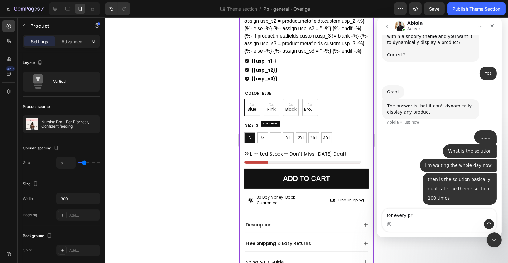
scroll to position [5104, 0]
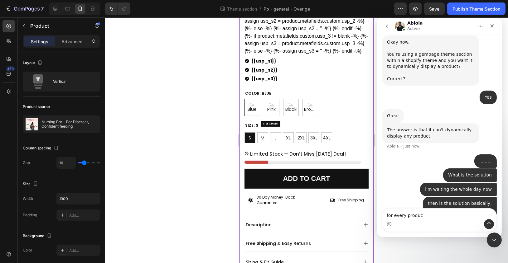
type textarea "for every product"
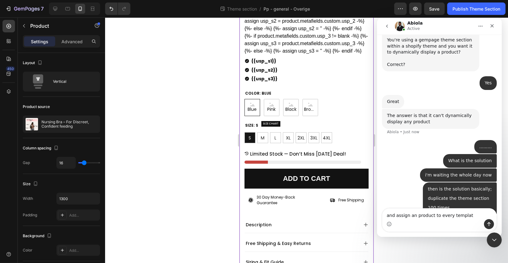
type textarea "and assign an product to every template"
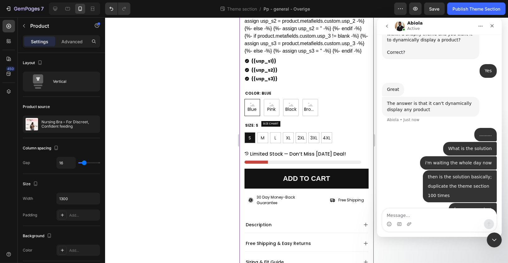
scroll to position [5133, 0]
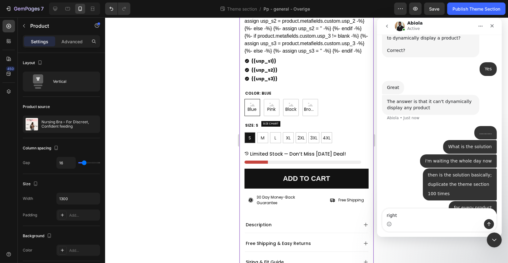
type textarea "right?"
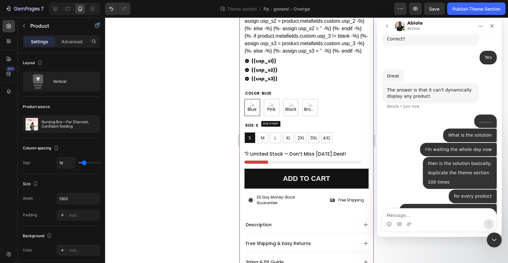
scroll to position [5147, 0]
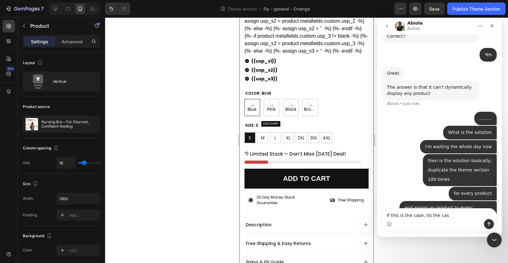
type textarea "If this is the case, its the case"
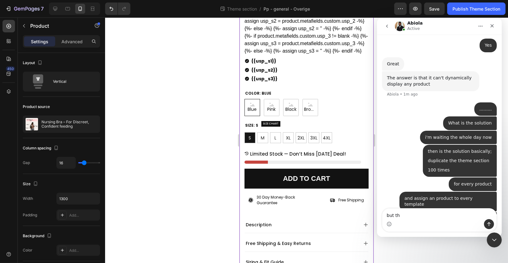
scroll to position [5161, 0]
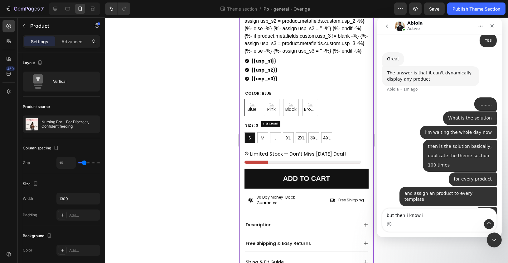
type textarea "but then i know it"
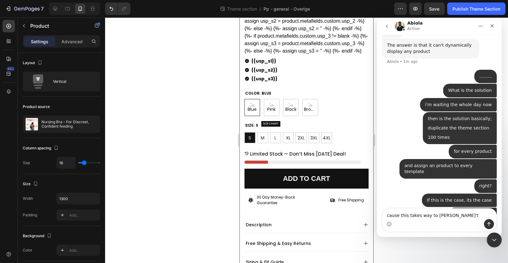
scroll to position [5199, 0]
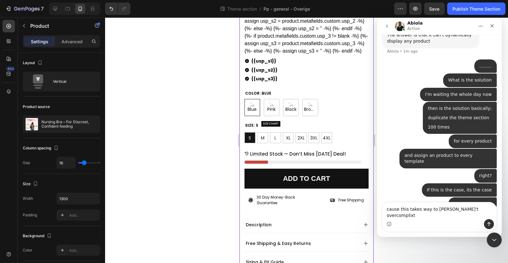
type textarea "cause this takes way to [PERSON_NAME]'t overcomplixte"
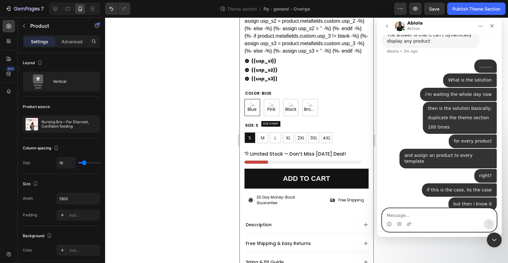
scroll to position [5175, 0]
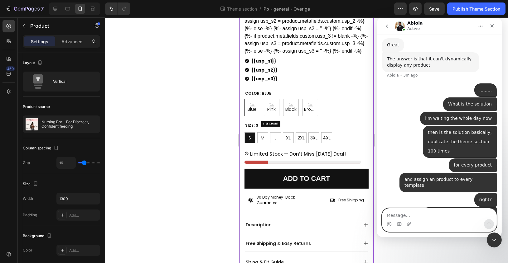
click at [433, 213] on textarea "Message…" at bounding box center [439, 214] width 114 height 11
type textarea "????????"
type textarea "?"
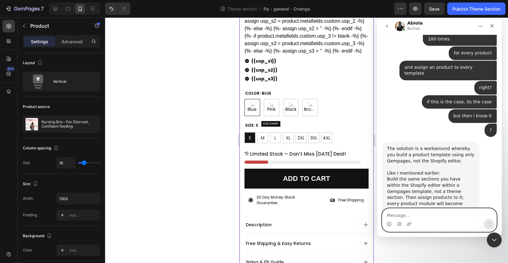
scroll to position [5281, 0]
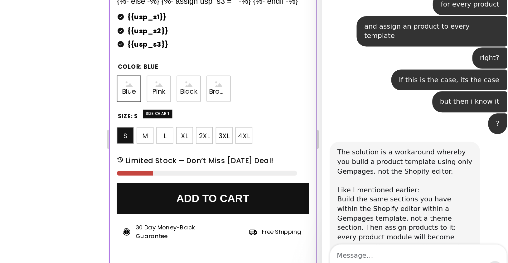
click at [383, 78] on div "The solution is a workaround whereby you build a product template using only Ge…" at bounding box center [375, 120] width 87 height 85
click at [383, 84] on div "The solution is a workaround whereby you build a product template using only Ge…" at bounding box center [375, 120] width 87 height 85
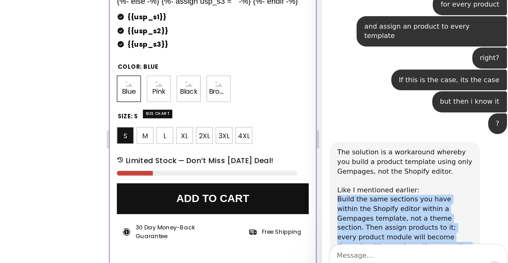
click at [383, 84] on div "The solution is a workaround whereby you build a product template using only Ge…" at bounding box center [375, 120] width 87 height 85
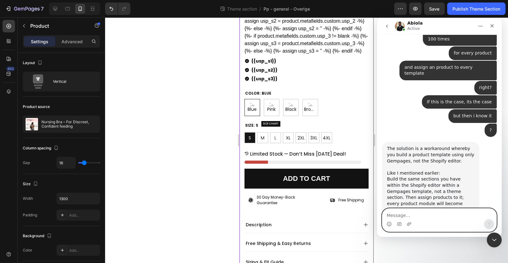
click at [415, 217] on textarea "Message…" at bounding box center [439, 214] width 114 height 11
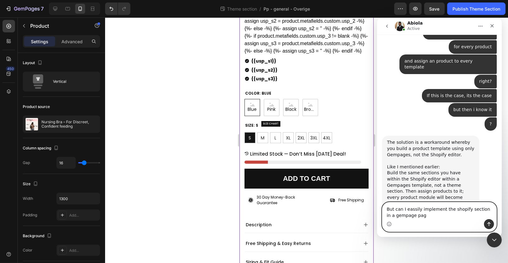
type textarea "But can I eassily implement the shopify section in a gempage page"
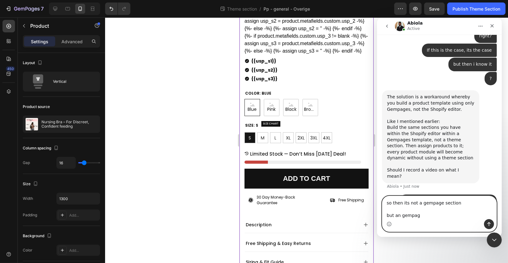
scroll to position [5342, 0]
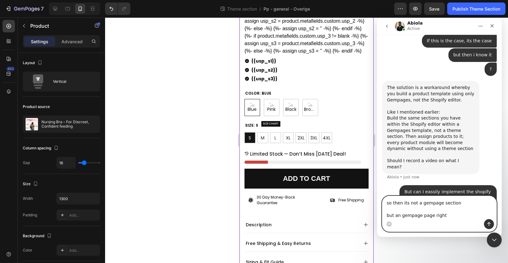
type textarea "so then its not a gempage section but an gempage page right?"
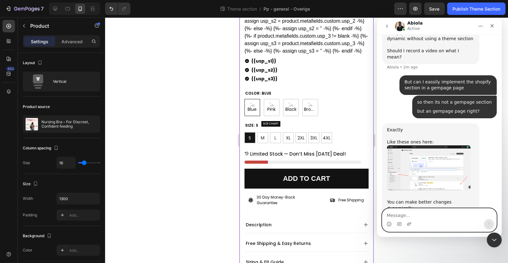
scroll to position [5469, 0]
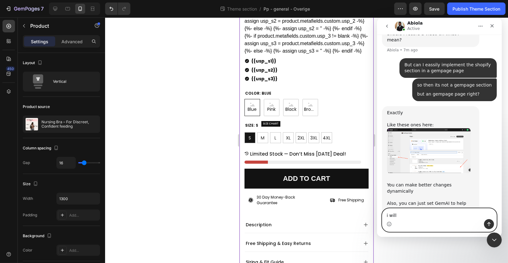
type textarea "i will"
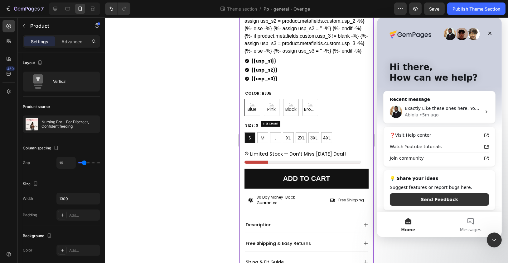
scroll to position [0, 0]
click at [462, 112] on div "Exactly Like these ones here: You can make better changes dynamically Also, you…" at bounding box center [442, 108] width 77 height 7
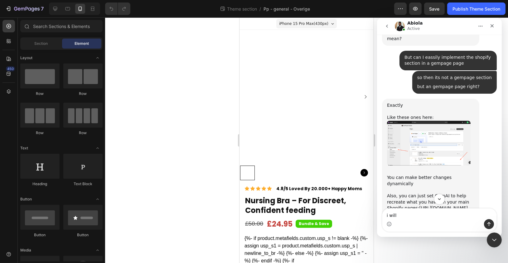
scroll to position [5459, 0]
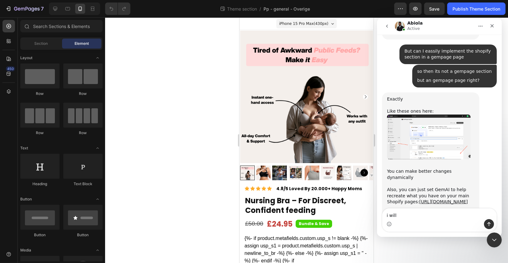
click at [418, 218] on textarea "i will" at bounding box center [439, 214] width 114 height 11
type textarea "I will take a look"
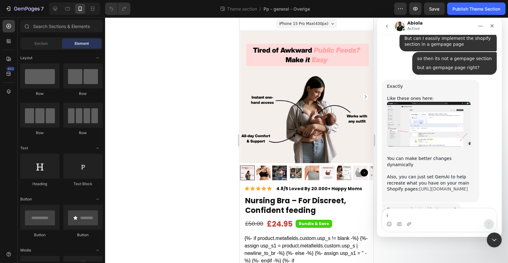
scroll to position [5477, 0]
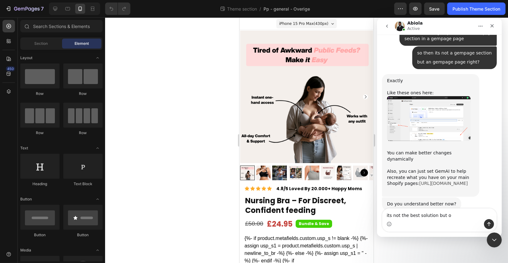
type textarea "its not the best solution but ok"
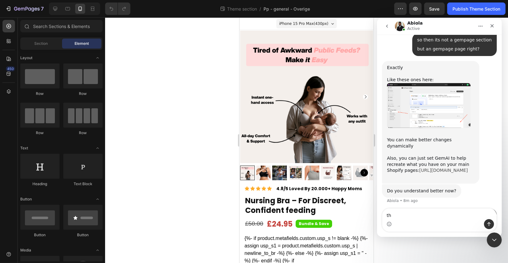
scroll to position [5492, 0]
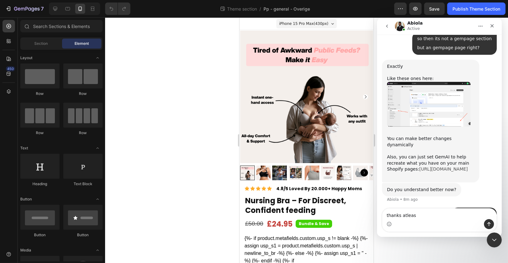
type textarea "thanks atleast"
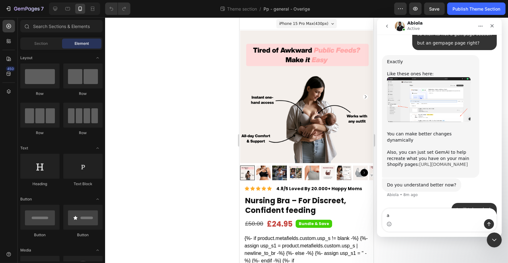
scroll to position [5506, 0]
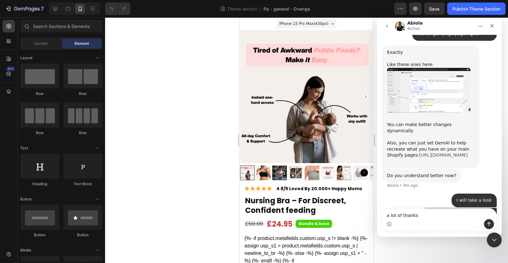
type textarea "a lot of thanks!"
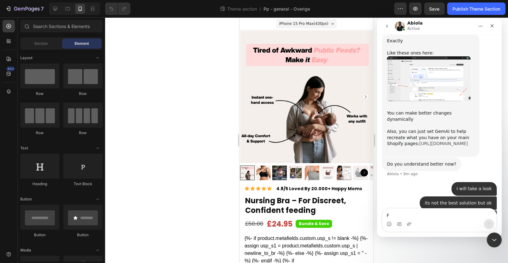
scroll to position [5520, 0]
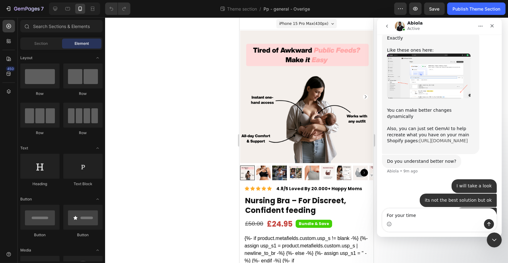
type textarea "For your time!"
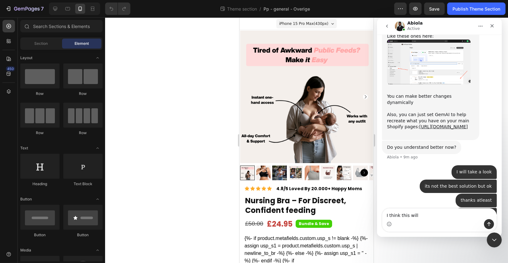
type textarea "I think this will"
type textarea "A"
type textarea "Enjoy your evening!"
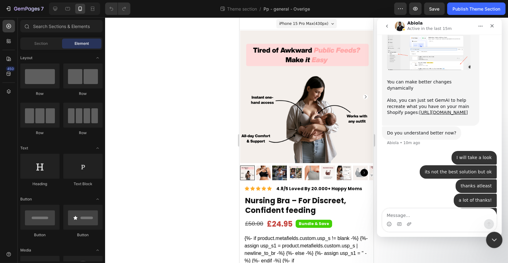
click at [490, 238] on icon "Close Intercom Messenger" at bounding box center [492, 239] width 7 height 7
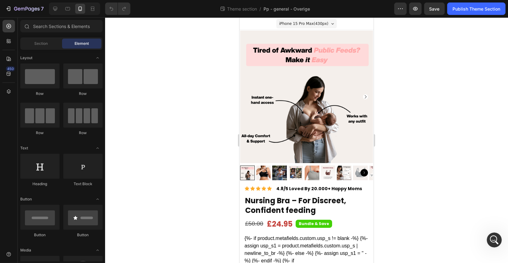
scroll to position [5162, 0]
